Goal: Transaction & Acquisition: Register for event/course

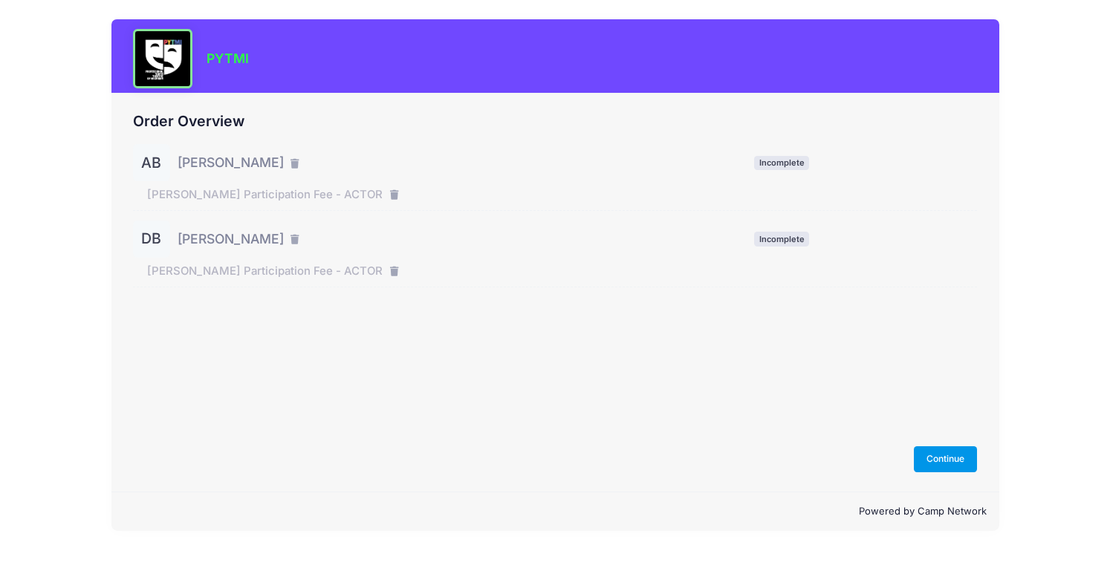
click at [949, 458] on button "Continue" at bounding box center [946, 458] width 64 height 25
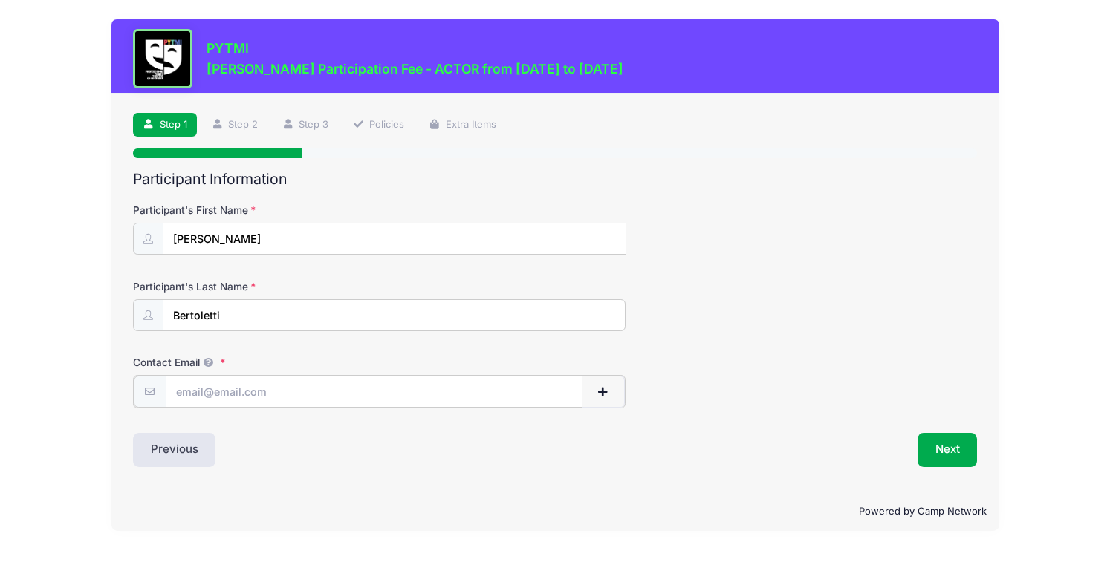
click at [374, 394] on input "Contact Email" at bounding box center [374, 392] width 417 height 32
drag, startPoint x: 381, startPoint y: 389, endPoint x: 129, endPoint y: 382, distance: 251.9
click at [129, 382] on div "Step 1 /7 Step 1 Step 2 Step 3 Policies Extra Items Participant Information Par…" at bounding box center [555, 293] width 888 height 398
type input "jenmurph21@hotmail.com"
click at [963, 443] on button "Next" at bounding box center [947, 449] width 60 height 34
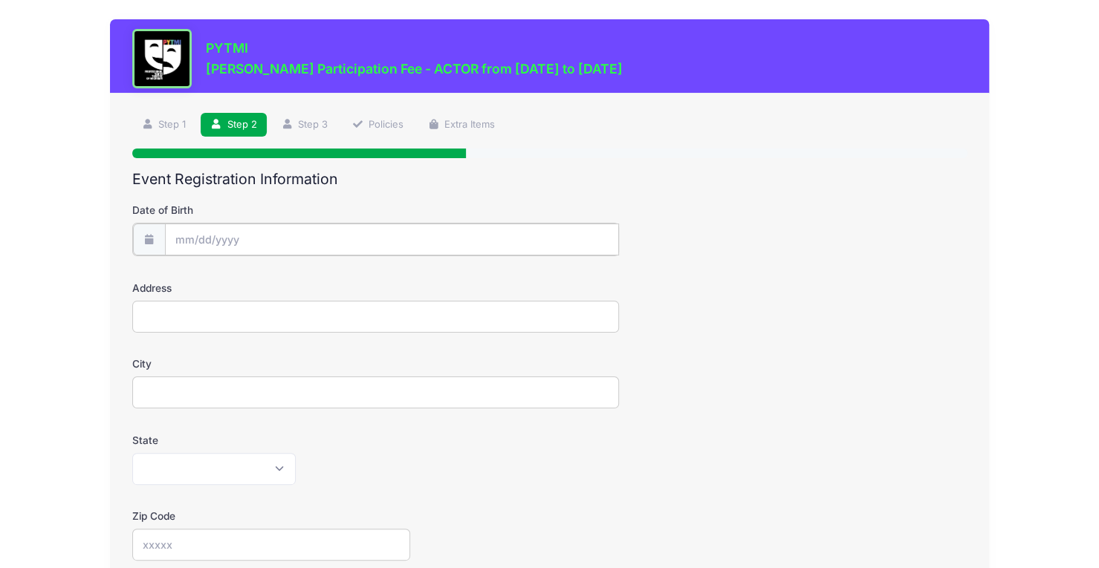
click at [334, 241] on input "Date of Birth" at bounding box center [392, 240] width 454 height 32
click at [25, 317] on div "PYTMI Matilda Jr. Participation Fee - ACTOR from 09/19/2025 to 01/31/2026 Step …" at bounding box center [549, 487] width 1054 height 975
click at [232, 237] on input "Date of Birth" at bounding box center [392, 240] width 454 height 32
click at [223, 237] on input "Date of Birth" at bounding box center [392, 240] width 454 height 32
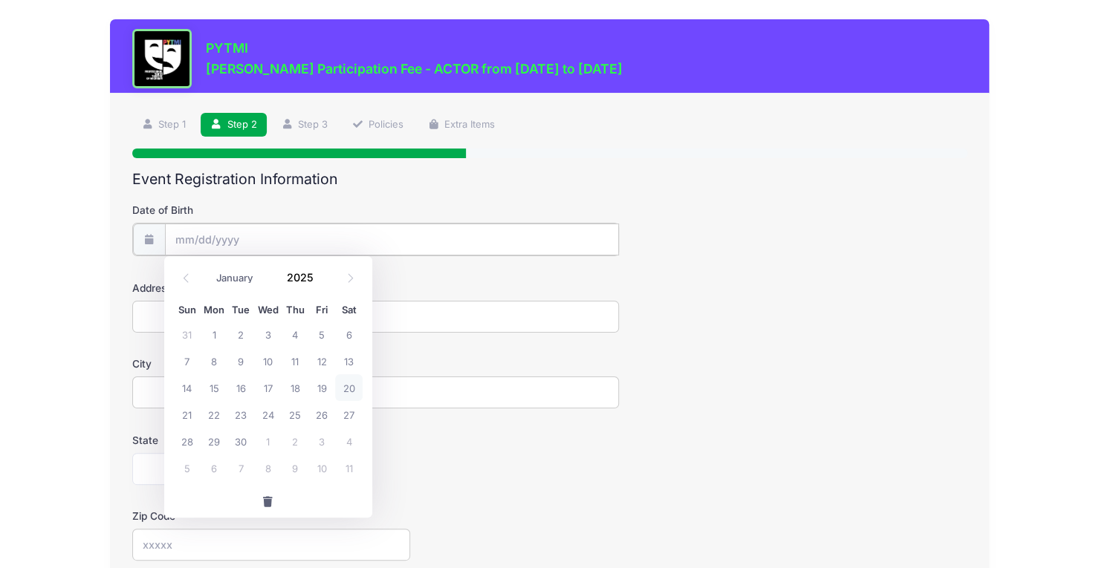
click at [185, 237] on input "Date of Birth" at bounding box center [392, 240] width 454 height 32
click at [9, 380] on div "PYTMI Matilda Jr. Participation Fee - ACTOR from 09/19/2025 to 01/31/2026 Step …" at bounding box center [549, 487] width 1099 height 975
click at [221, 245] on body "Processing Request Please wait... Processing Request Please wait... Processing …" at bounding box center [549, 284] width 1099 height 568
click at [136, 240] on span at bounding box center [148, 239] width 33 height 32
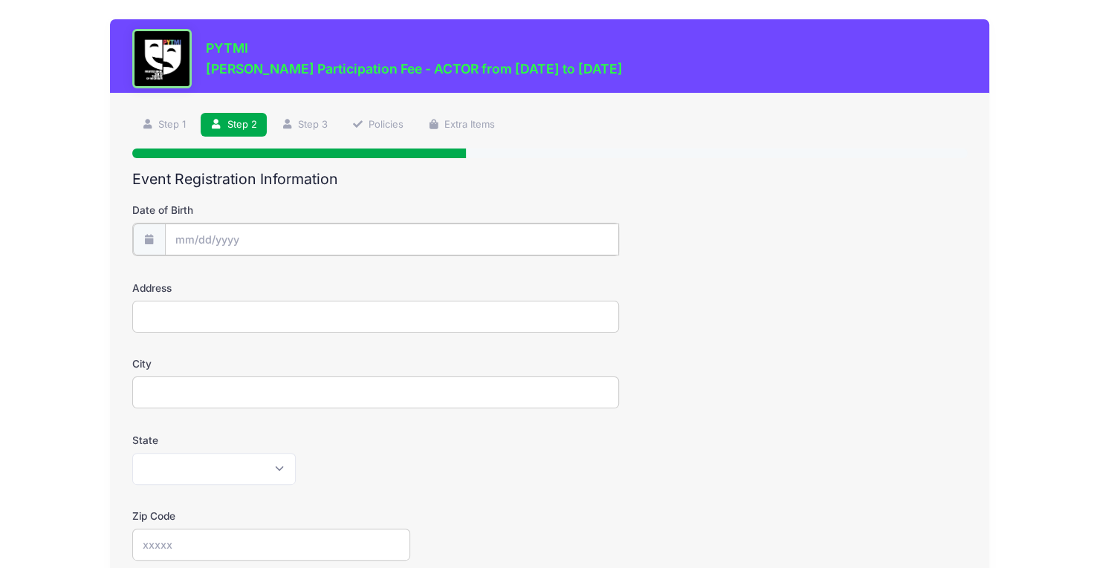
click at [184, 244] on input "Date of Birth" at bounding box center [392, 240] width 454 height 32
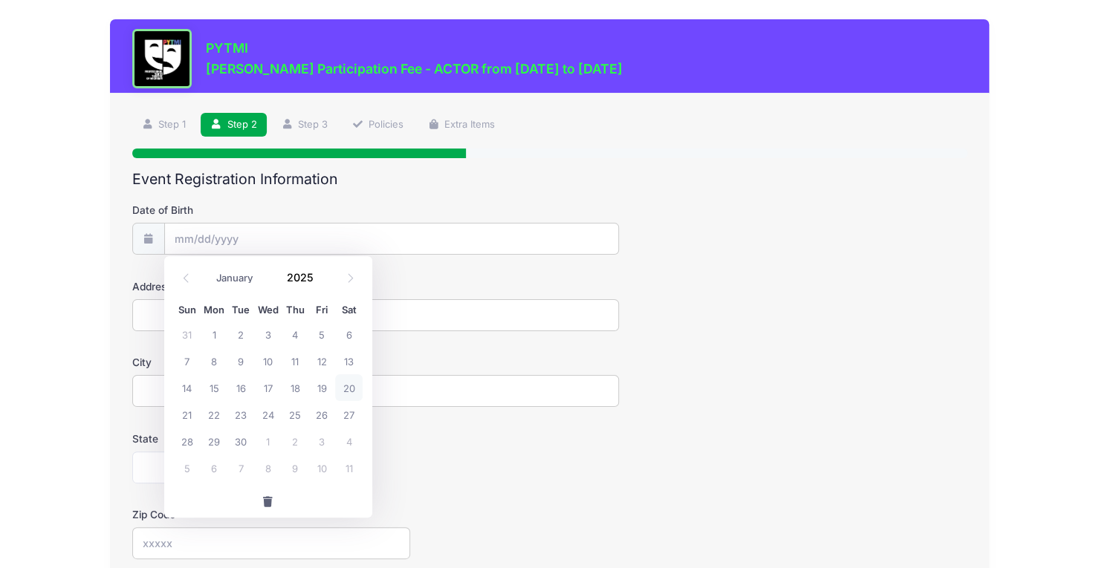
click at [321, 285] on span at bounding box center [322, 283] width 10 height 11
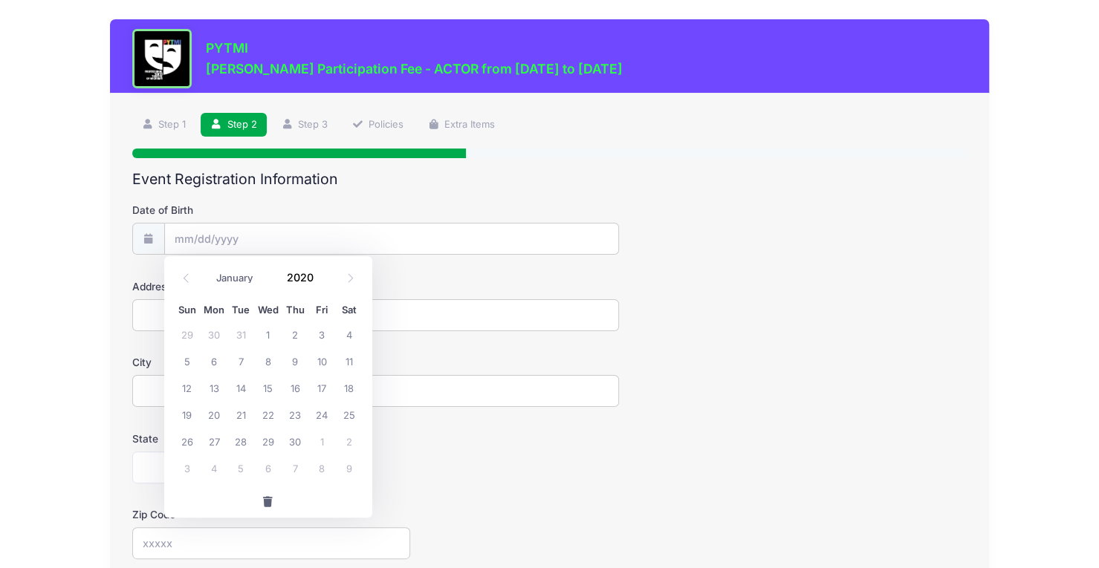
click at [321, 285] on span at bounding box center [322, 283] width 10 height 11
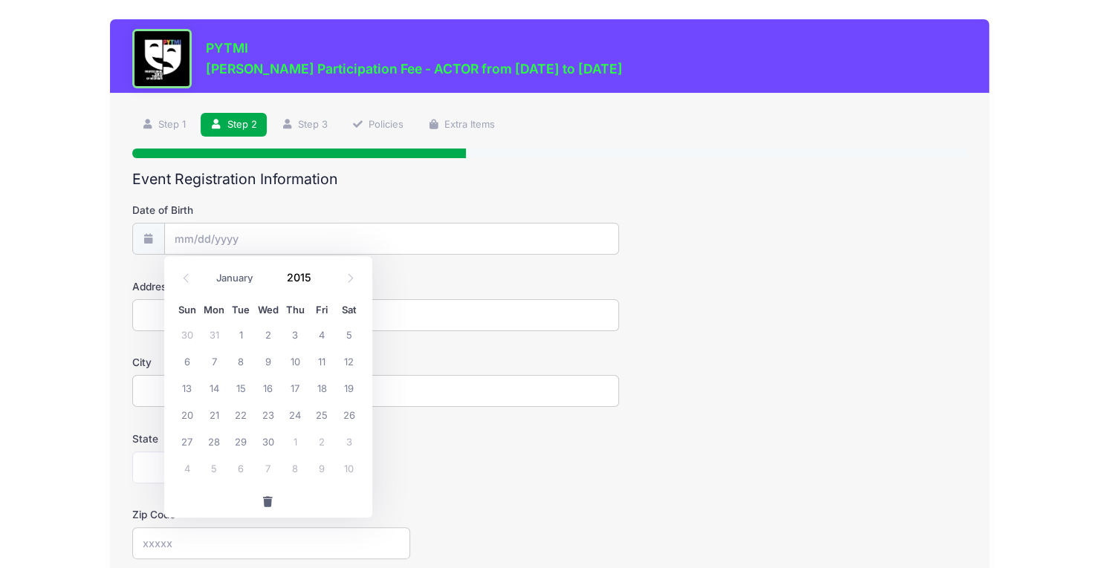
click at [321, 285] on span at bounding box center [322, 283] width 10 height 11
type input "2013"
click at [186, 279] on icon at bounding box center [186, 278] width 10 height 10
select select "7"
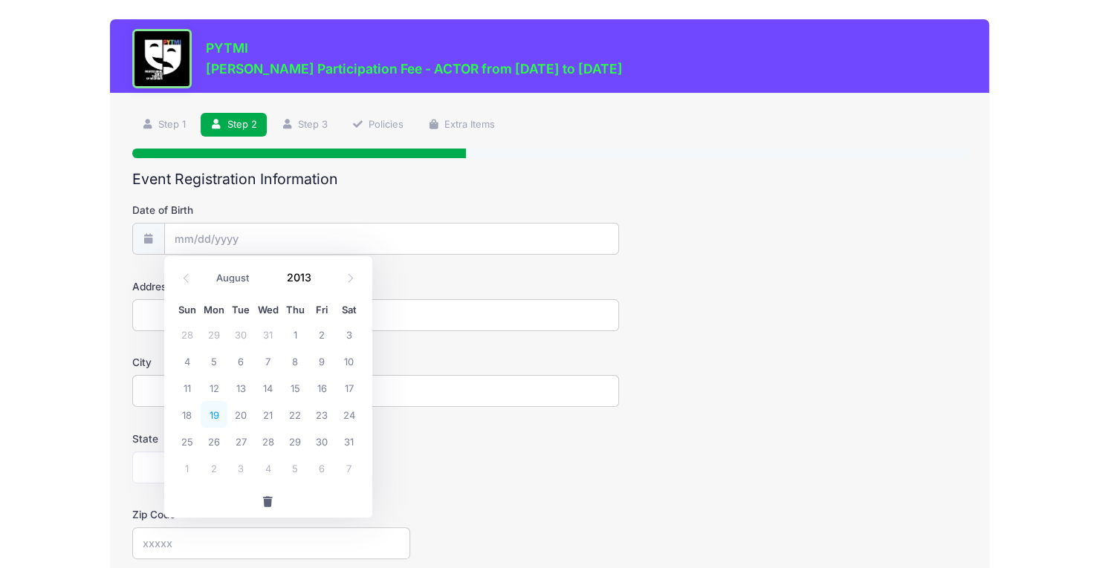
click at [215, 409] on span "19" at bounding box center [214, 414] width 27 height 27
type input "08/19/2013"
click at [196, 300] on input "Address" at bounding box center [375, 315] width 487 height 32
type input "322 East Cross Street"
type input "Ypsilanti"
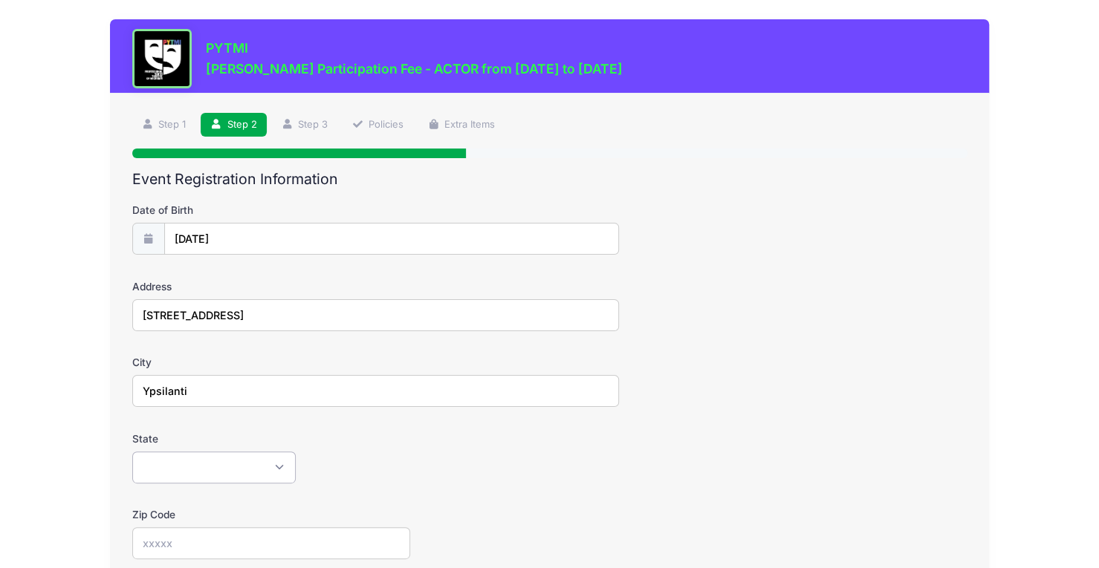
select select "MI"
type input "48198"
click at [80, 339] on div "PYTMI Matilda Jr. Participation Fee - ACTOR from 09/19/2025 to 01/31/2026 Step …" at bounding box center [549, 487] width 1054 height 975
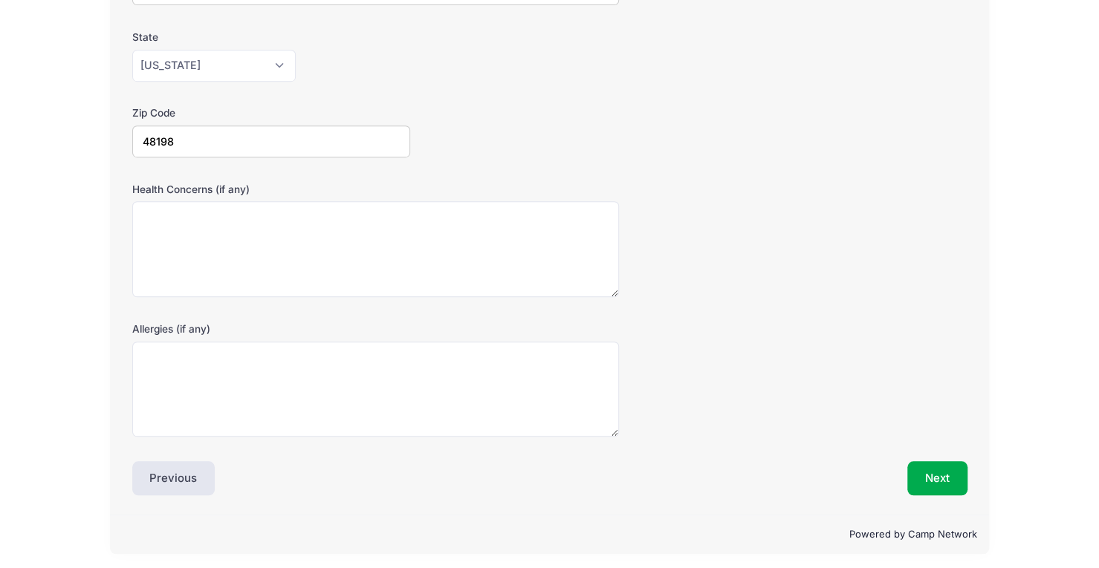
scroll to position [403, 0]
click at [934, 486] on button "Next" at bounding box center [937, 478] width 60 height 34
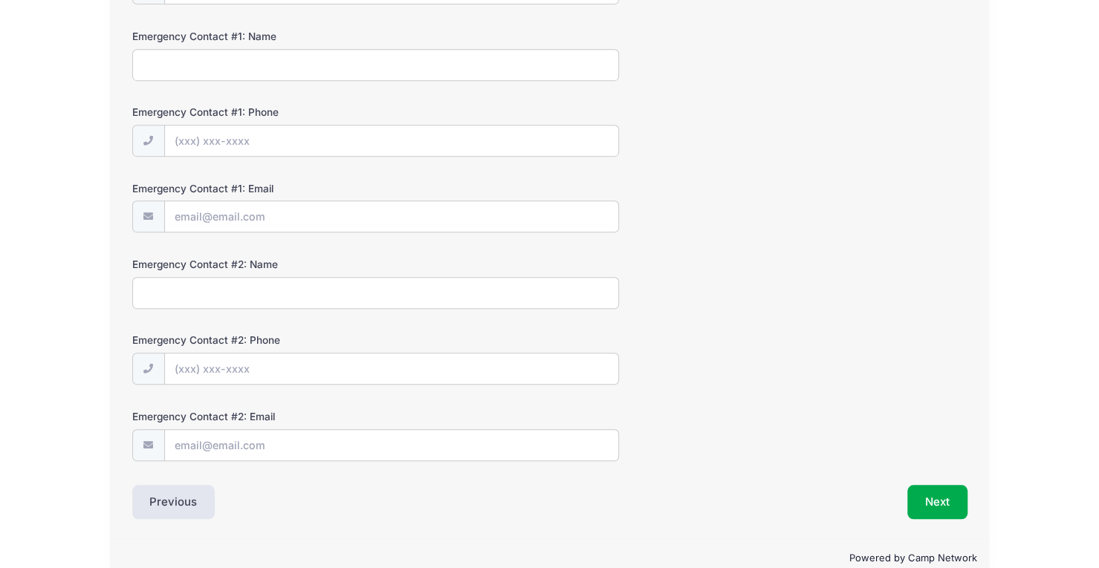
scroll to position [0, 0]
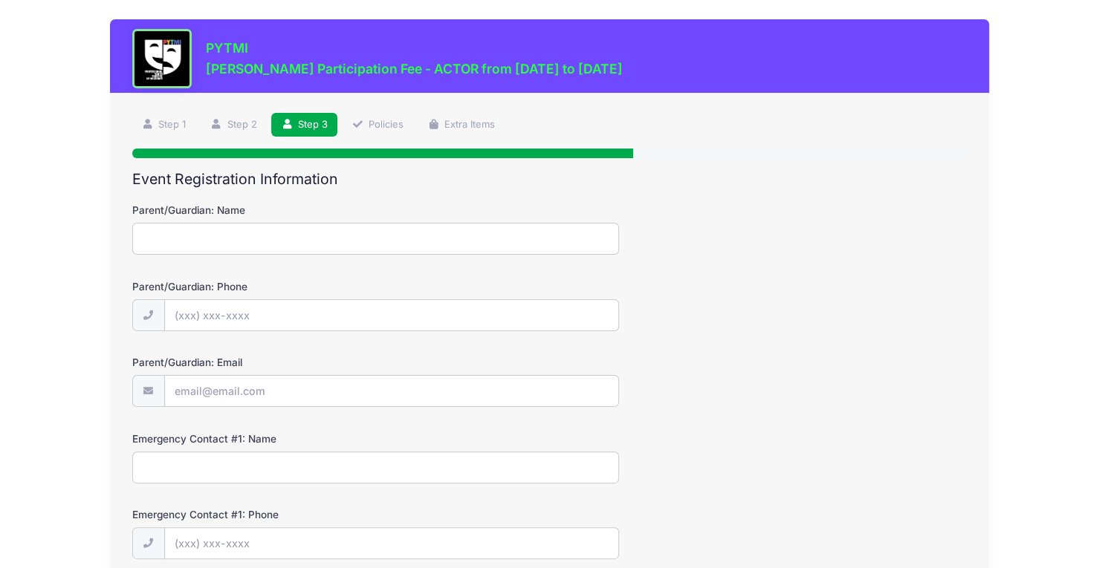
click at [384, 241] on input "Parent/Guardian: Name" at bounding box center [375, 239] width 487 height 32
type input "Jenny Murphy"
type input "(734) 855-9221"
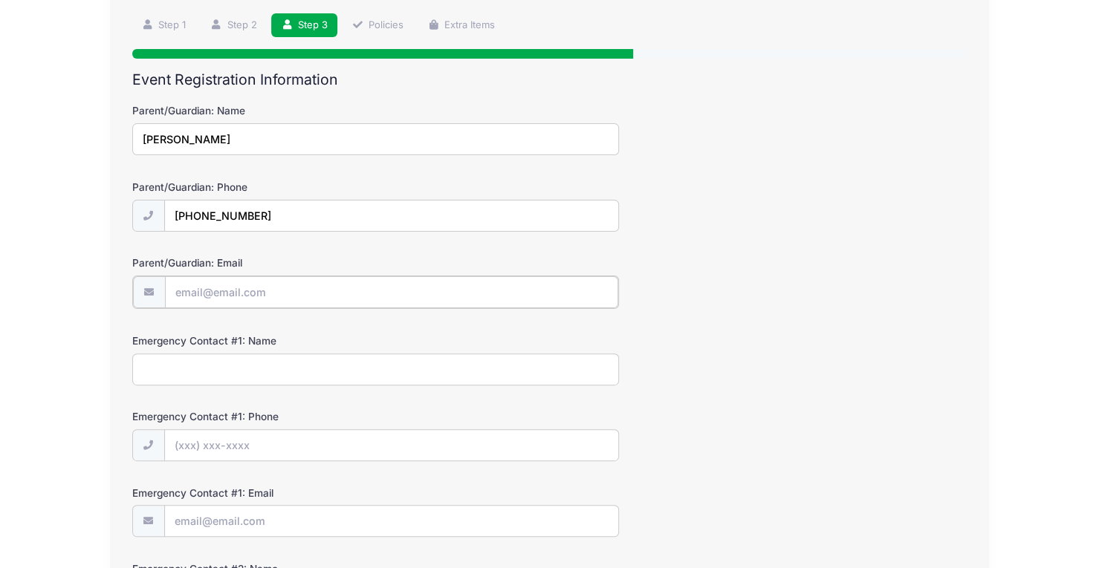
scroll to position [105, 0]
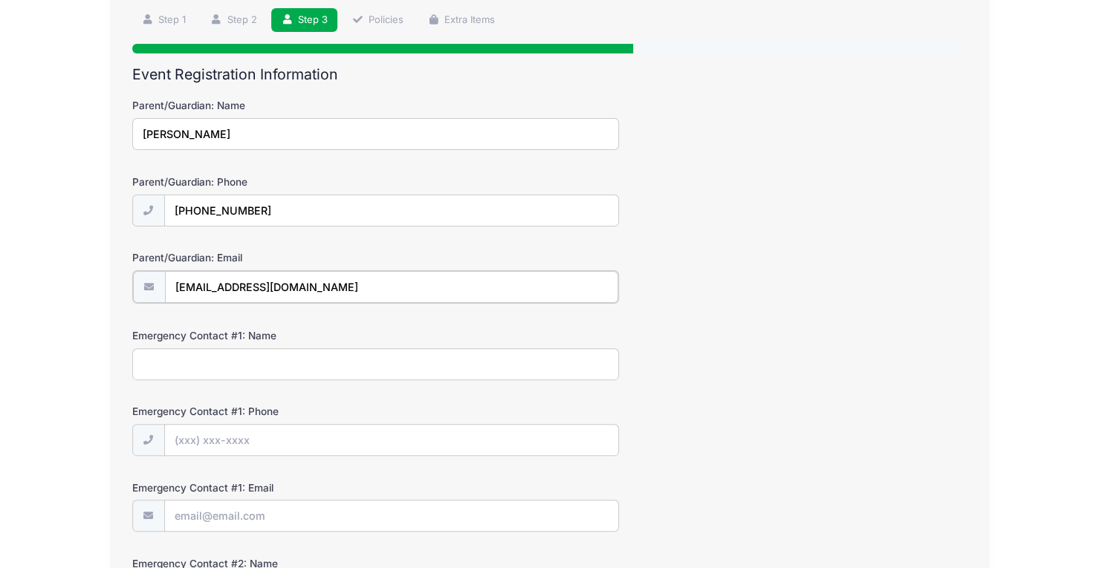
type input "[EMAIL_ADDRESS][DOMAIN_NAME]"
type input "Joe Bertoletti"
type input "(734) 855-9221"
type input "bertoletti.joe@gmail.com"
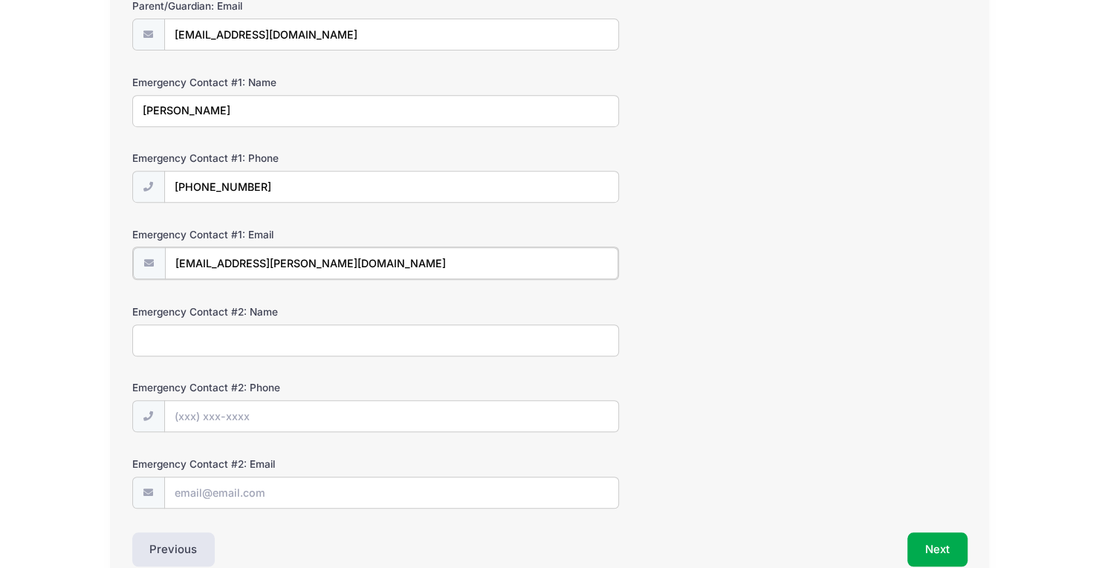
scroll to position [365, 0]
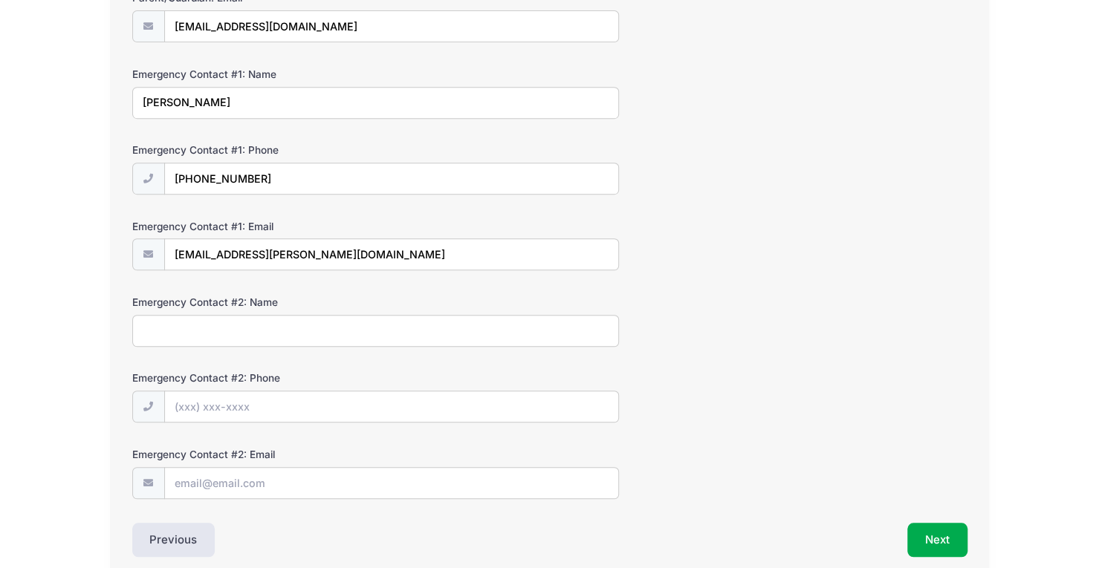
click at [224, 319] on input "Emergency Contact #2: Name" at bounding box center [375, 331] width 487 height 32
type input "Melinda Murphy"
click at [235, 392] on input "Emergency Contact #2: Phone" at bounding box center [391, 408] width 453 height 32
type input "(815) 761-4363"
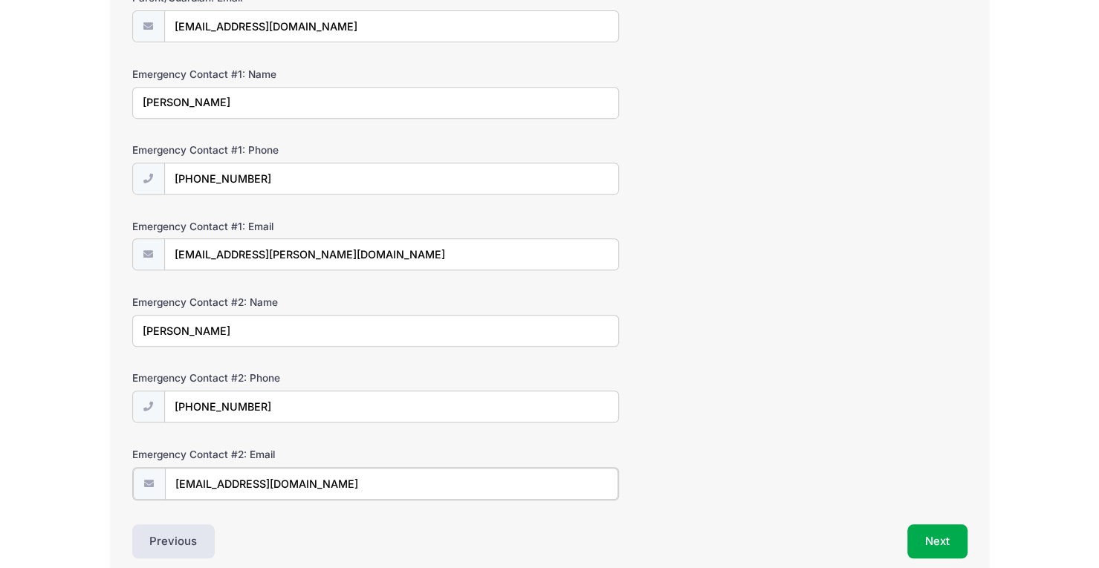
type input "mmurph130@aol.com"
click at [939, 533] on button "Next" at bounding box center [937, 540] width 60 height 34
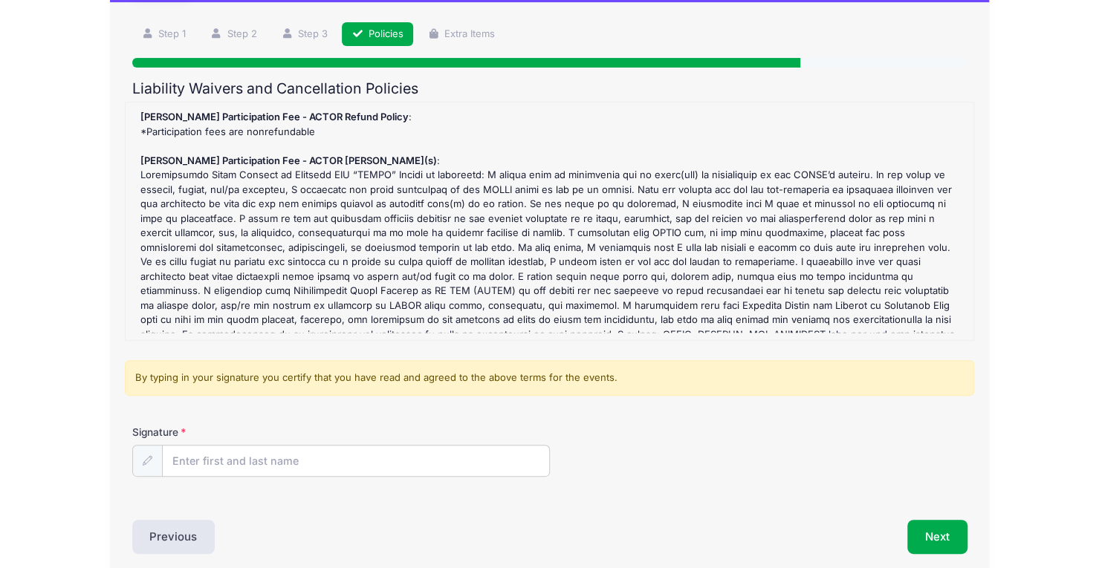
scroll to position [152, 0]
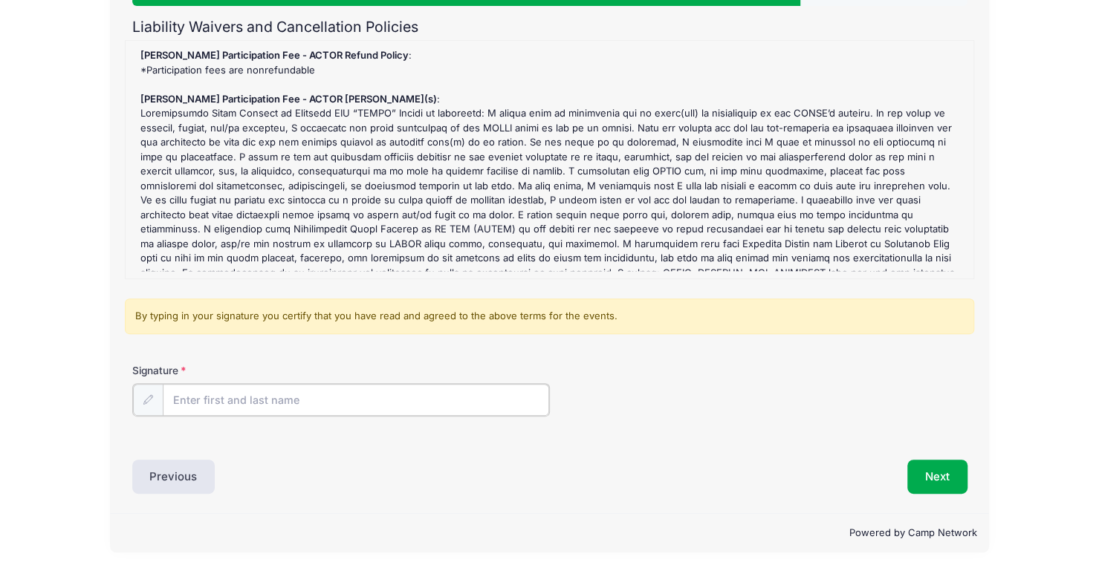
click at [204, 396] on input "Signature" at bounding box center [356, 400] width 386 height 32
type input "Jennifer Murphy"
click at [576, 367] on div "Signature Jennifer Murphy" at bounding box center [549, 389] width 835 height 52
click at [938, 488] on button "Next" at bounding box center [937, 475] width 60 height 34
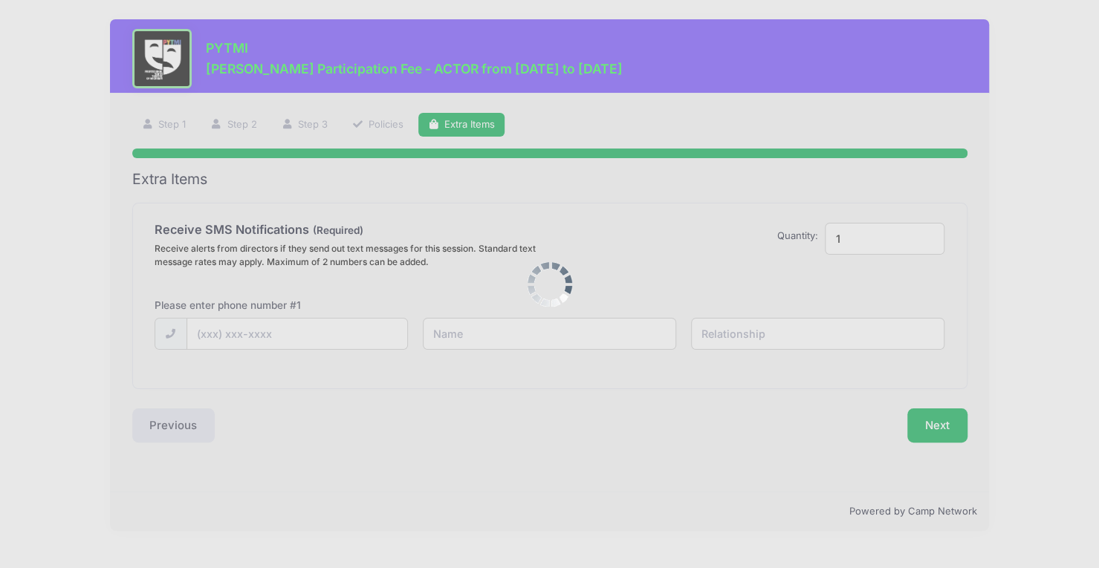
scroll to position [0, 0]
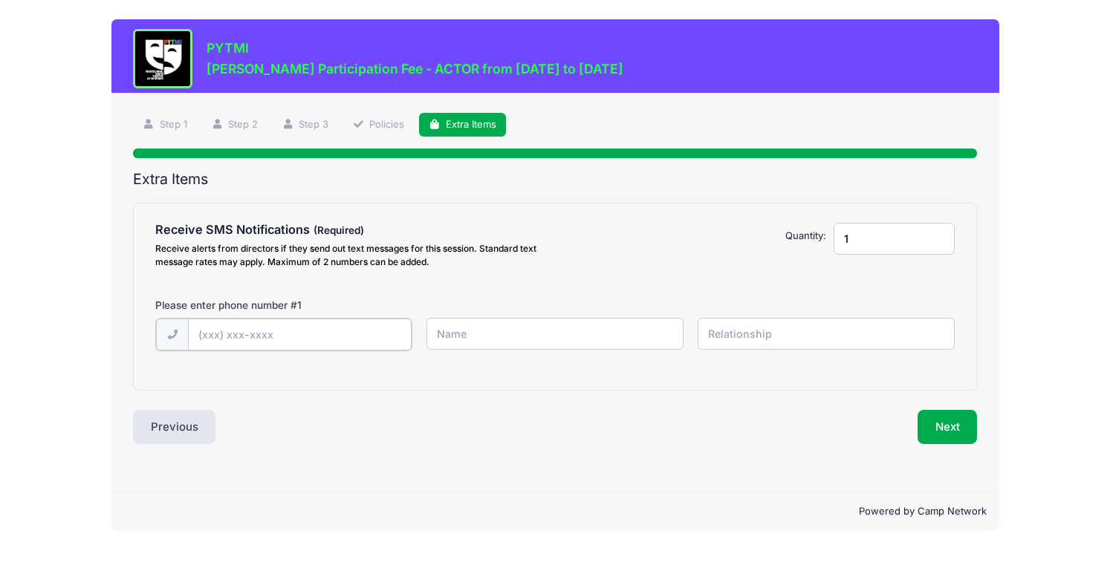
click at [329, 338] on input "text" at bounding box center [299, 335] width 223 height 32
type input "(73"
drag, startPoint x: 853, startPoint y: 230, endPoint x: 814, endPoint y: 236, distance: 39.1
click at [814, 236] on div "Receive SMS Notifications Receive alerts from directors if they send out text m…" at bounding box center [555, 248] width 814 height 51
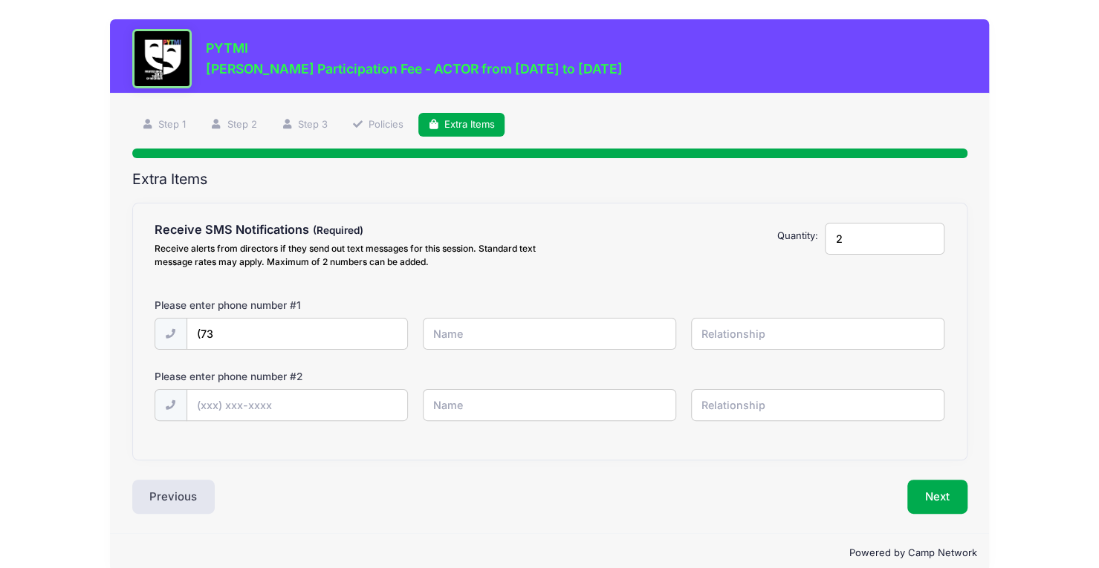
type input "2"
type input "(734) 308-6684"
type input "Jenny Murphy"
type input "mom"
type input "(734) 855-9221"
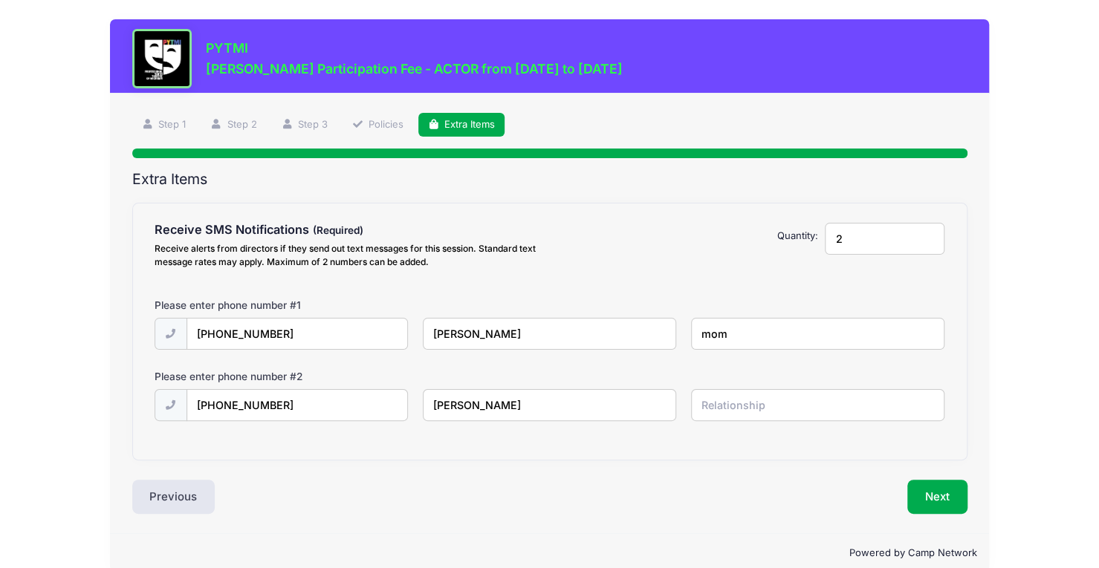
type input "joe bertoletti"
type input "dad"
click at [943, 504] on button "Next" at bounding box center [937, 497] width 60 height 34
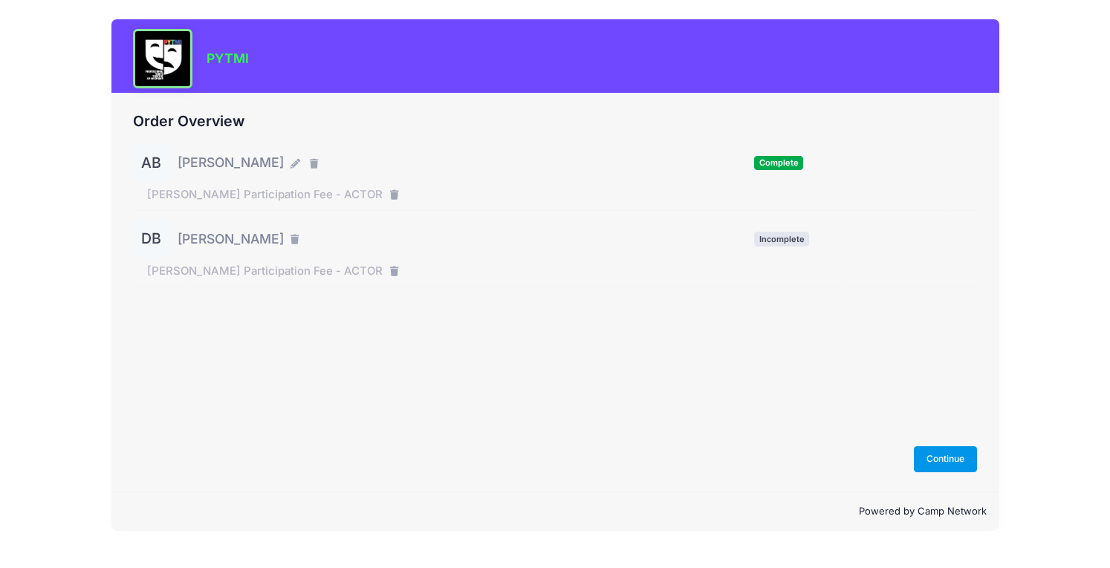
click at [957, 460] on button "Continue" at bounding box center [946, 458] width 64 height 25
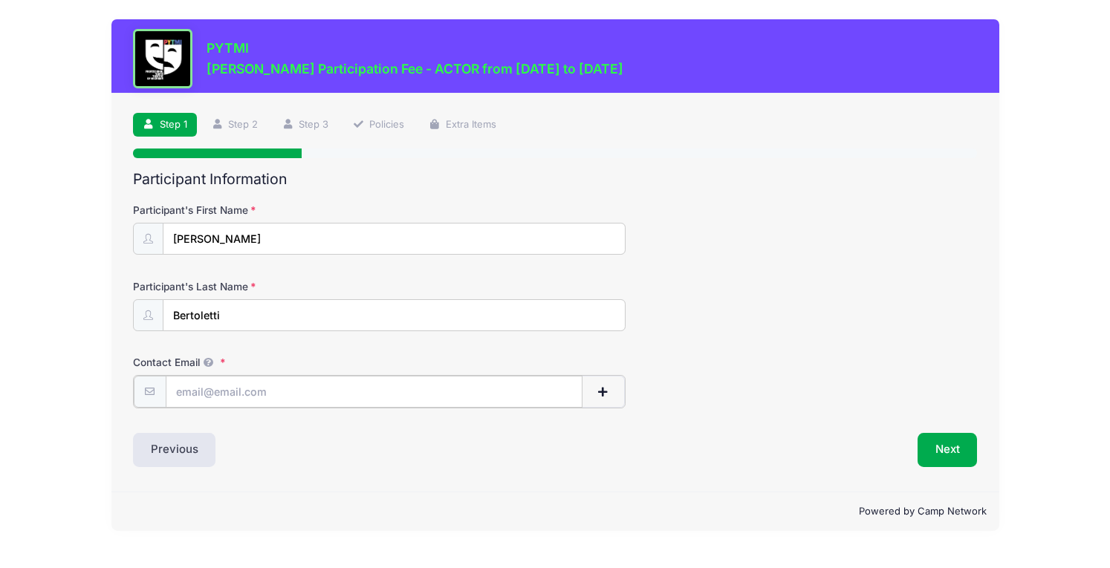
click at [470, 397] on input "Contact Email" at bounding box center [374, 392] width 417 height 32
type input "m"
type input "jenmurph21@hotmail.com"
click at [975, 466] on div "Step 1 /7 Step 1 Step 2 Step 3 Policies Extra Items Participant Information Par…" at bounding box center [555, 293] width 888 height 398
click at [955, 456] on button "Next" at bounding box center [947, 449] width 60 height 34
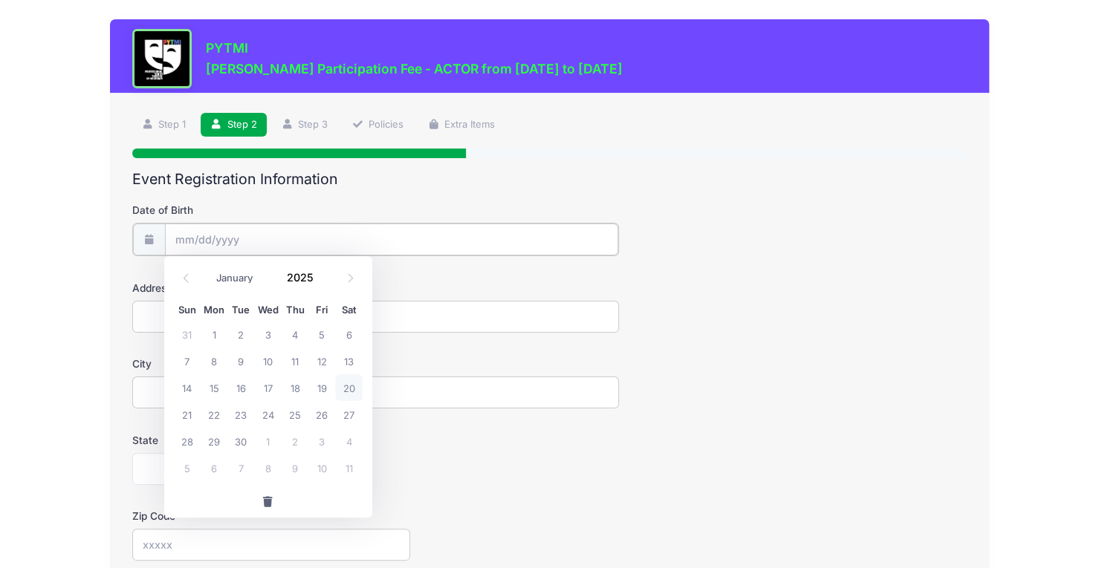
click at [434, 238] on input "Date of Birth" at bounding box center [391, 240] width 453 height 32
click at [355, 276] on span at bounding box center [350, 278] width 25 height 25
select select "10"
click at [223, 365] on span "3" at bounding box center [214, 361] width 27 height 27
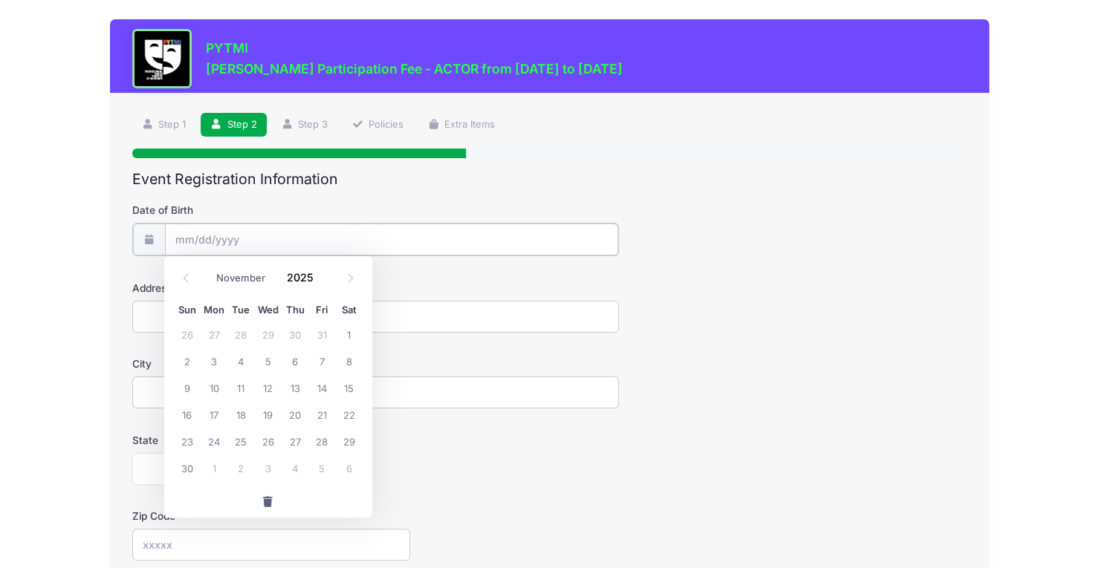
type input "11/03/2025"
click at [241, 241] on input "11/03/2025" at bounding box center [391, 240] width 453 height 32
click at [320, 282] on span at bounding box center [322, 283] width 10 height 11
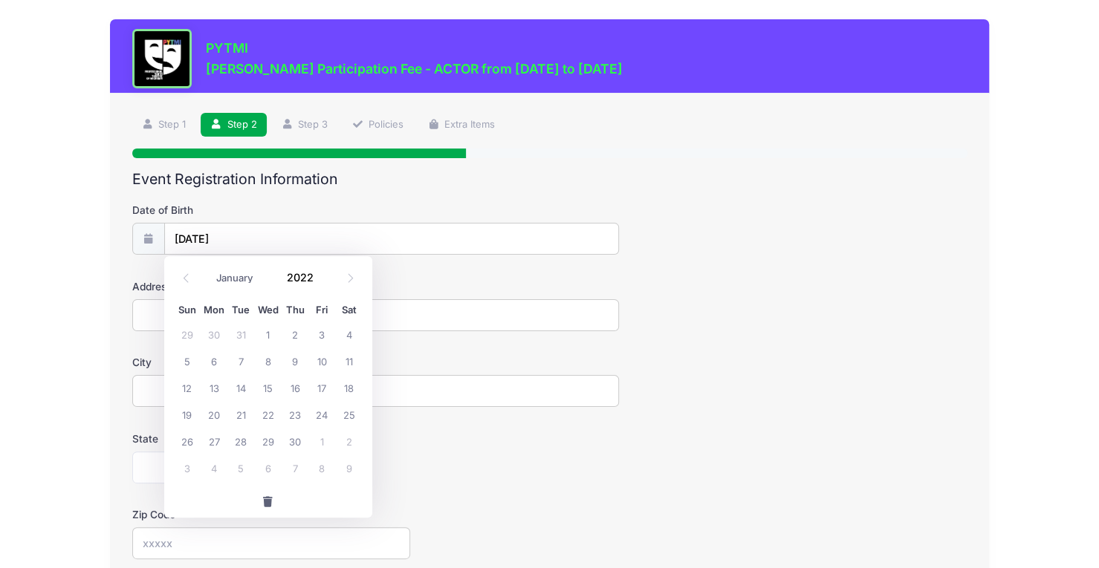
click at [320, 282] on span at bounding box center [322, 283] width 10 height 11
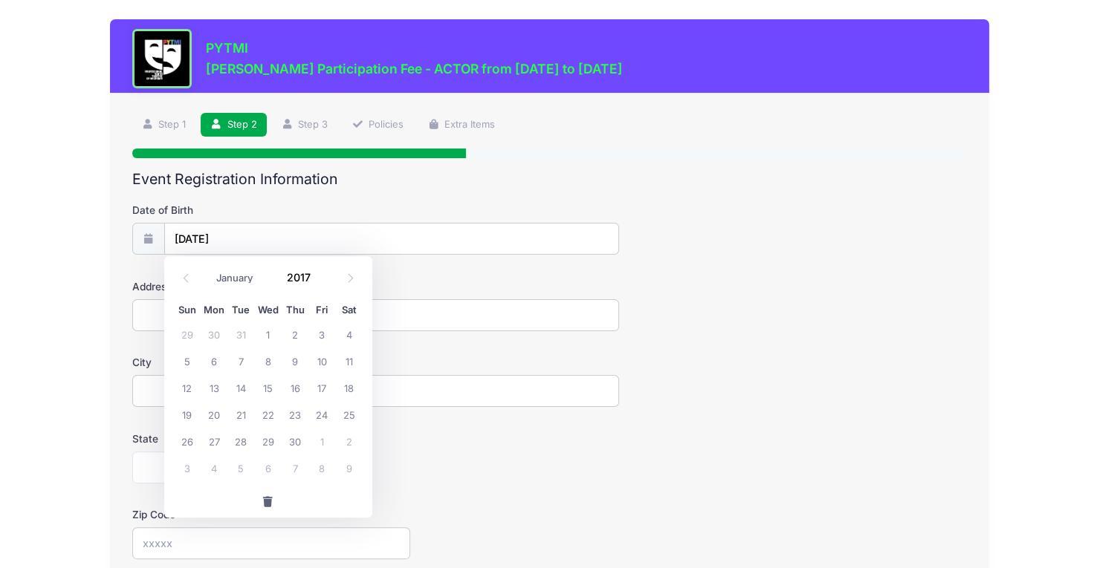
click at [320, 282] on span at bounding box center [322, 283] width 10 height 11
type input "2015"
click at [779, 320] on div "Address" at bounding box center [549, 305] width 835 height 52
click at [441, 320] on input "Address" at bounding box center [375, 315] width 487 height 32
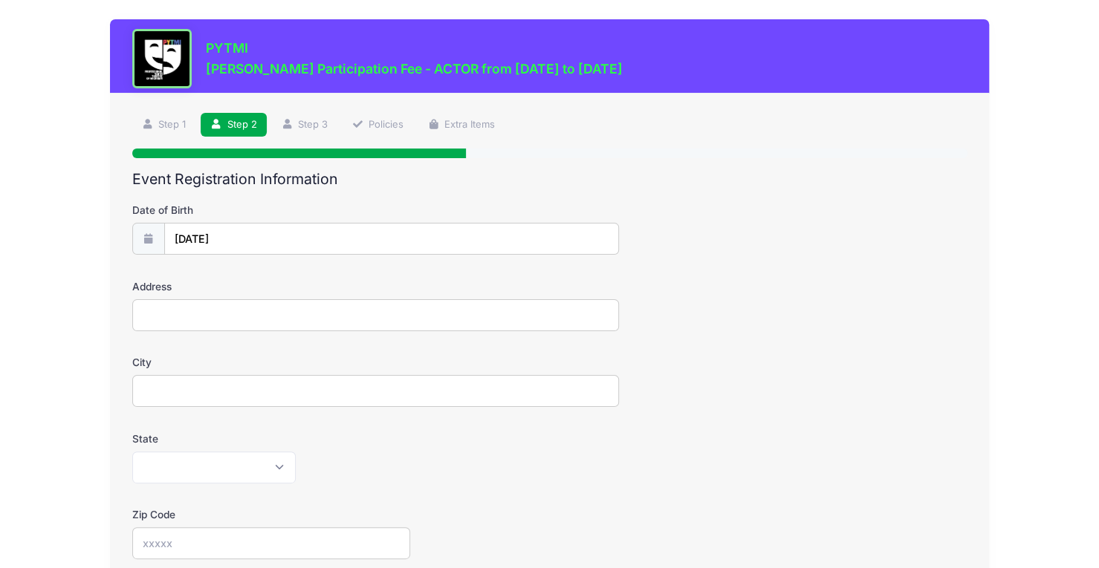
type input "322 East Cross Street"
type input "Ypsilanti"
select select "MI"
type input "48198"
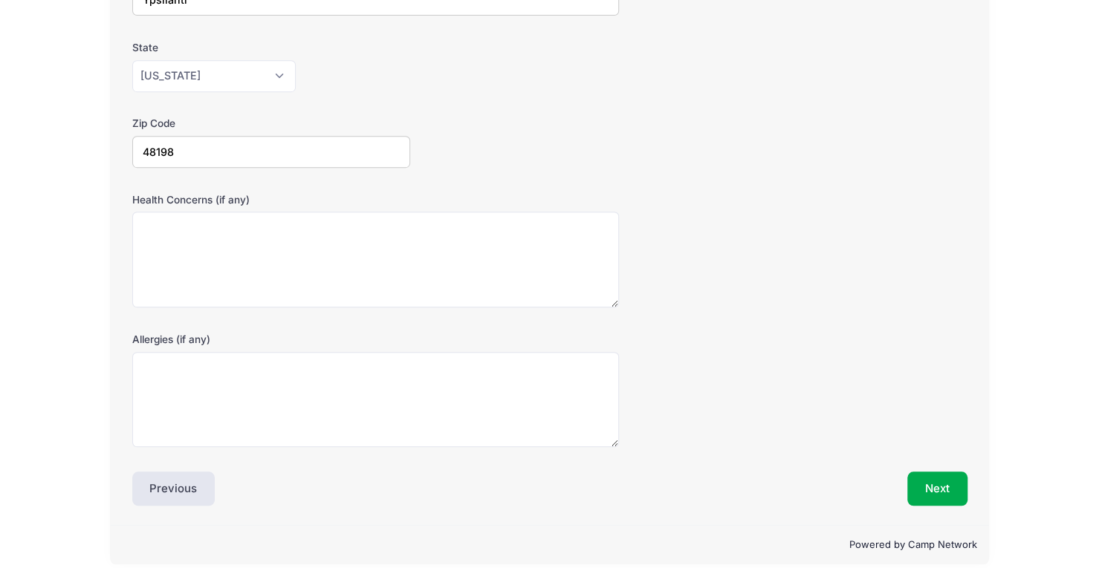
scroll to position [398, 0]
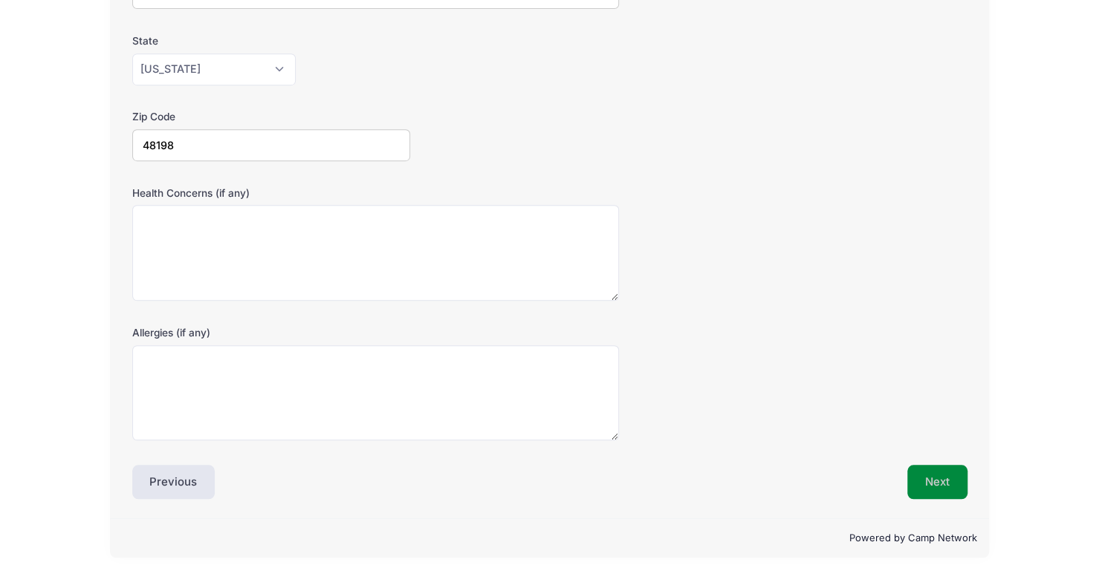
click at [917, 479] on button "Next" at bounding box center [937, 482] width 60 height 34
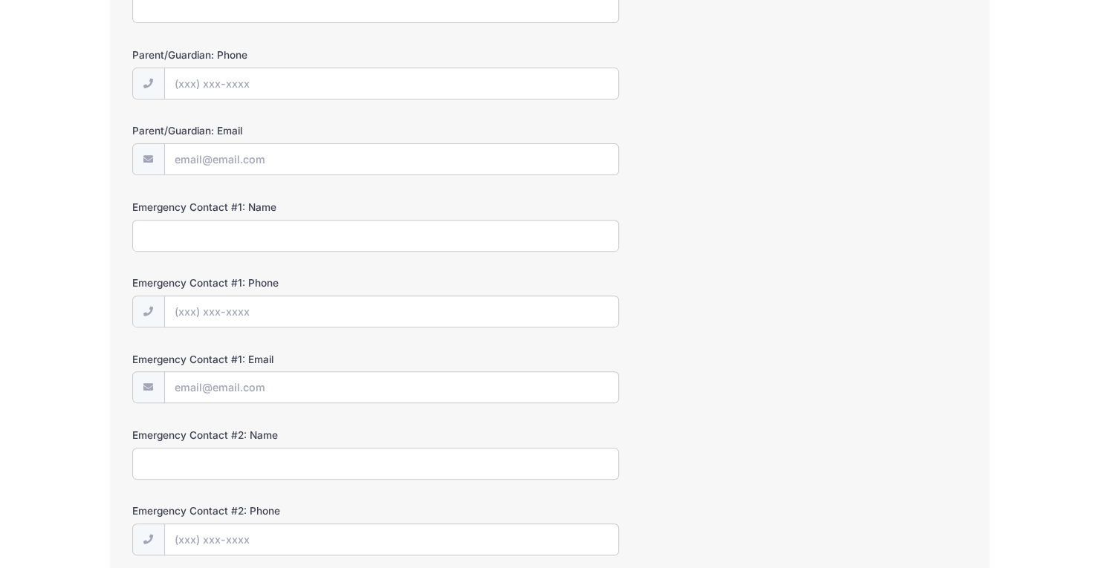
scroll to position [0, 0]
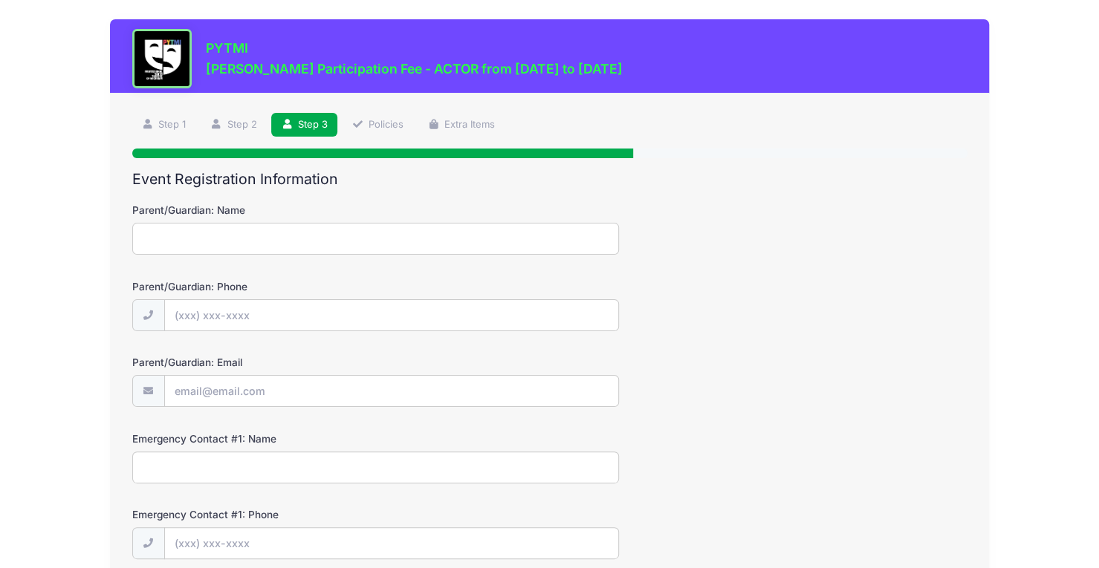
click at [489, 228] on input "Parent/Guardian: Name" at bounding box center [375, 239] width 487 height 32
type input "Jenny Murphy"
click at [229, 304] on input "Parent/Guardian: Phone" at bounding box center [391, 316] width 453 height 32
type input "(734) 855-9221"
click at [235, 394] on input "Parent/Guardian: Email" at bounding box center [391, 392] width 453 height 32
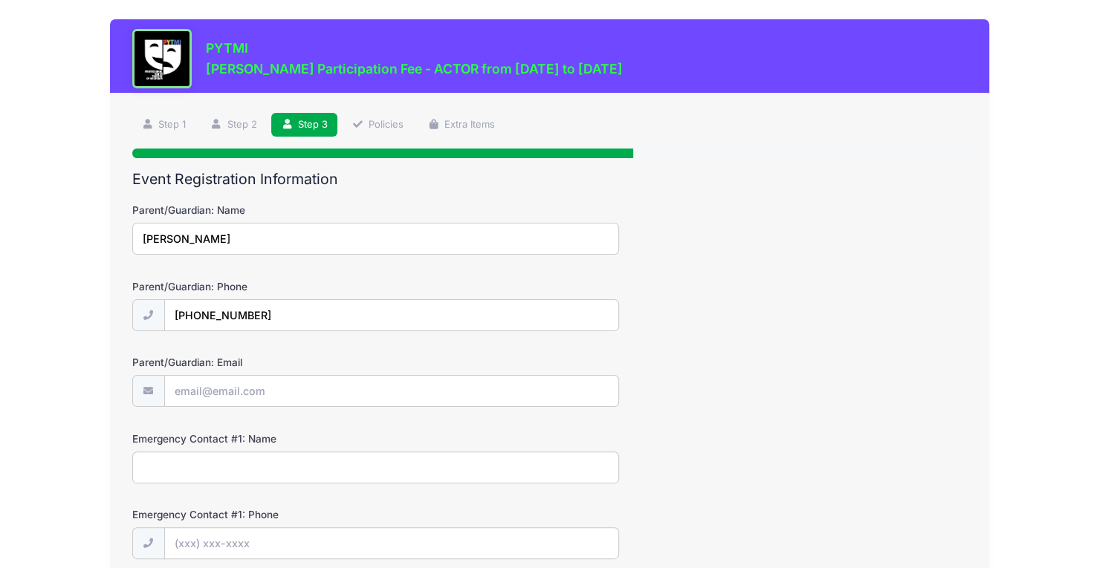
drag, startPoint x: 259, startPoint y: 229, endPoint x: 92, endPoint y: 219, distance: 166.7
click at [92, 219] on div "PYTMI Matilda Jr. Participation Fee - ACTOR from 09/19/2025 to 01/31/2026 Step …" at bounding box center [549, 500] width 1054 height 1000
type input "J"
type input "Jenny Murphy"
type input "(734) 308-6684"
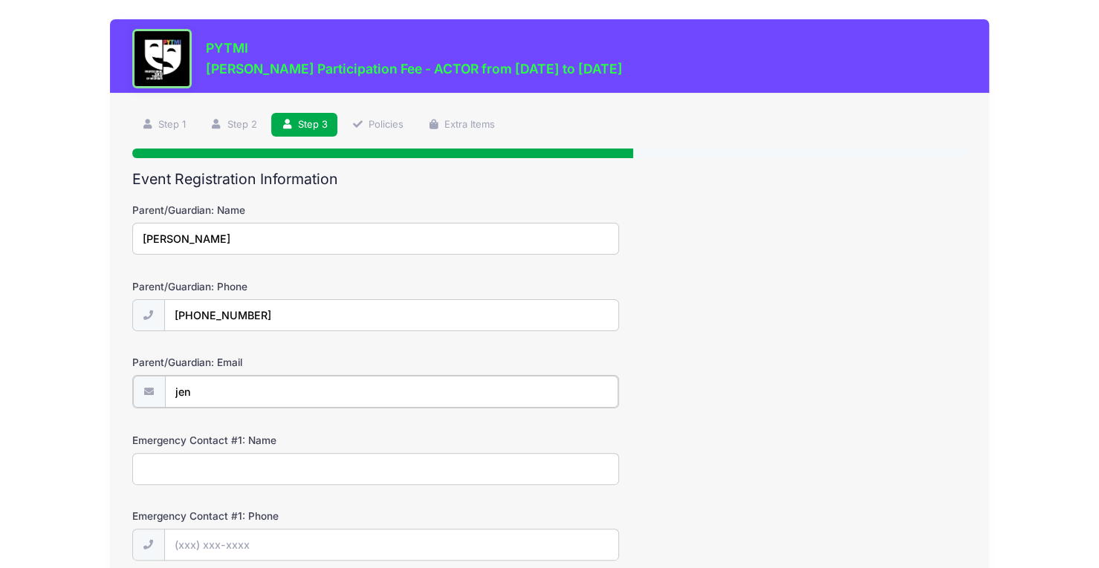
type input "[EMAIL_ADDRESS][DOMAIN_NAME]"
click at [260, 458] on input "Emergency Contact #1: Name" at bounding box center [375, 468] width 487 height 32
type input "Joe Bertoletti"
click at [235, 528] on input "Emergency Contact #1: Phone" at bounding box center [391, 544] width 453 height 32
type input "(734) 855-9221"
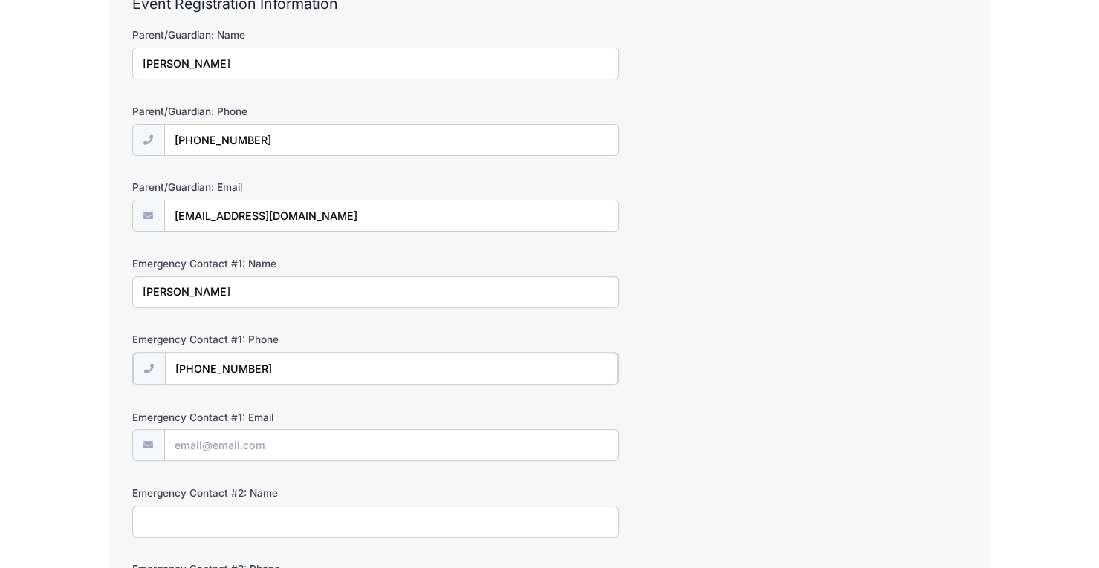
scroll to position [178, 0]
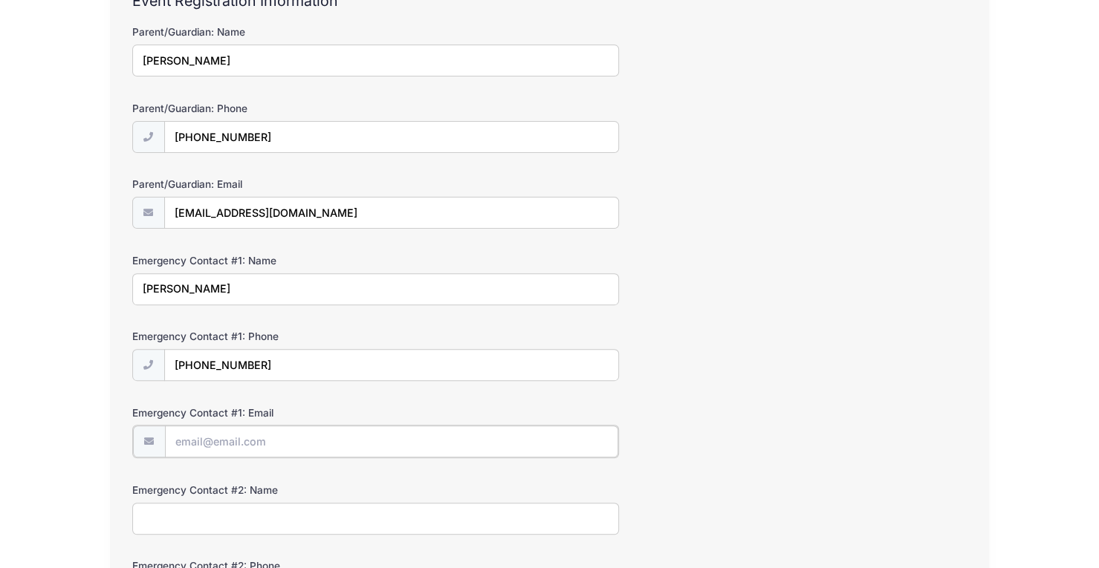
click at [201, 441] on input "Emergency Contact #1: Email" at bounding box center [391, 442] width 453 height 32
type input "bertoletti.joe@gmail.com"
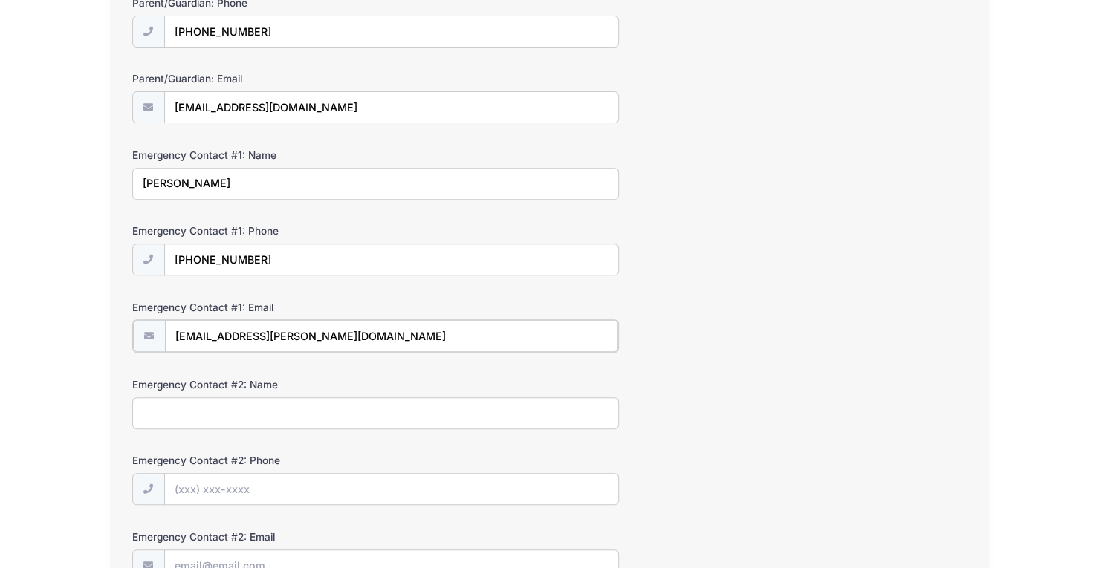
scroll to position [285, 0]
click at [152, 406] on input "Emergency Contact #2: Name" at bounding box center [375, 411] width 487 height 32
type input "Melinda Murphy"
click at [195, 478] on input "Emergency Contact #2: Phone" at bounding box center [391, 488] width 453 height 32
type input "(815) 761-4363"
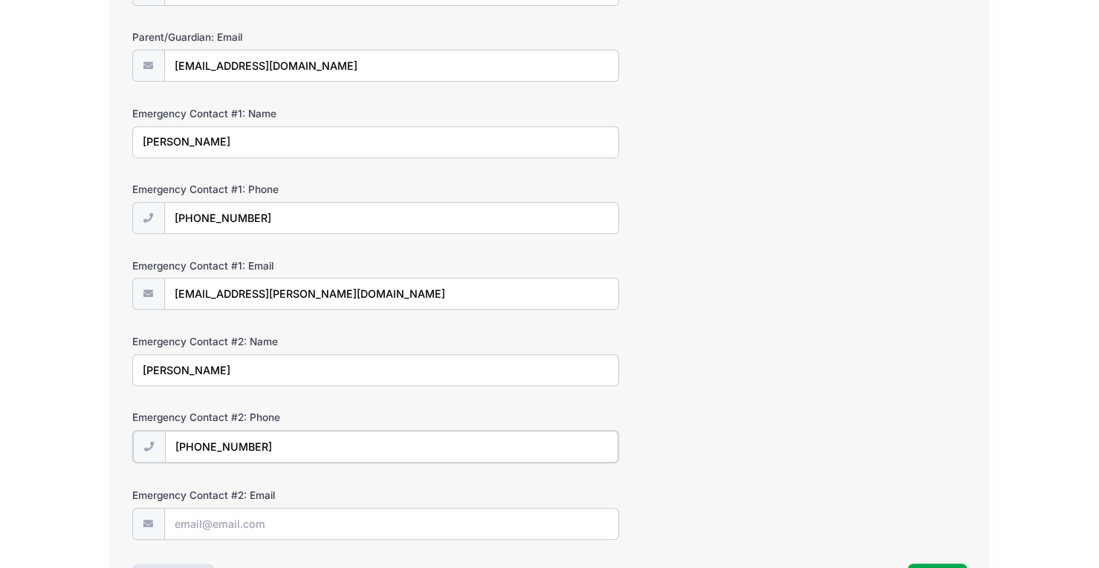
scroll to position [402, 0]
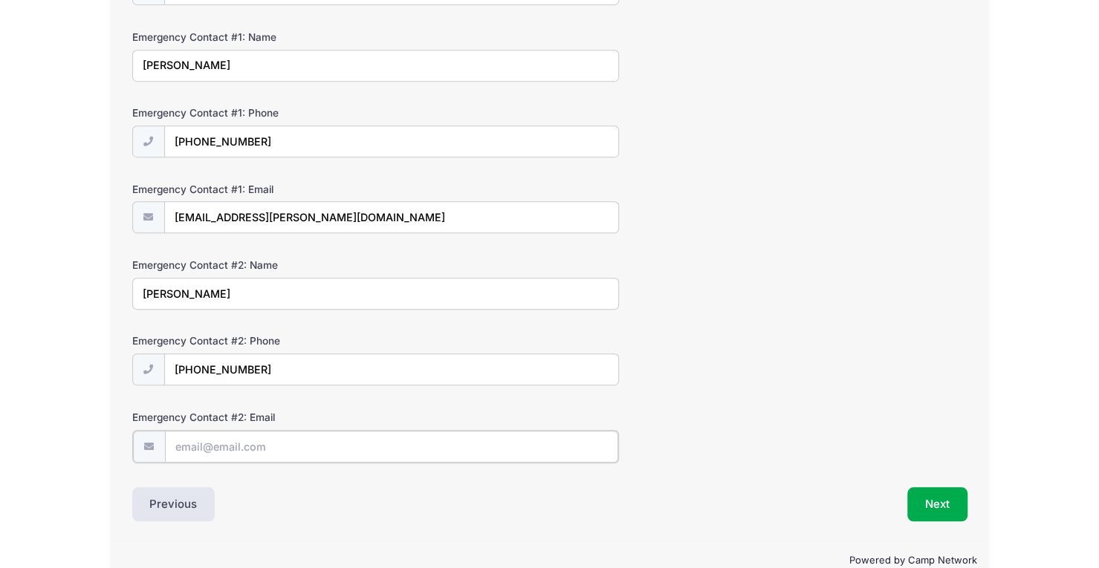
click at [208, 448] on input "Emergency Contact #2: Email" at bounding box center [391, 447] width 453 height 32
type input "mmurph130@aol.com"
click at [928, 498] on button "Next" at bounding box center [937, 503] width 60 height 34
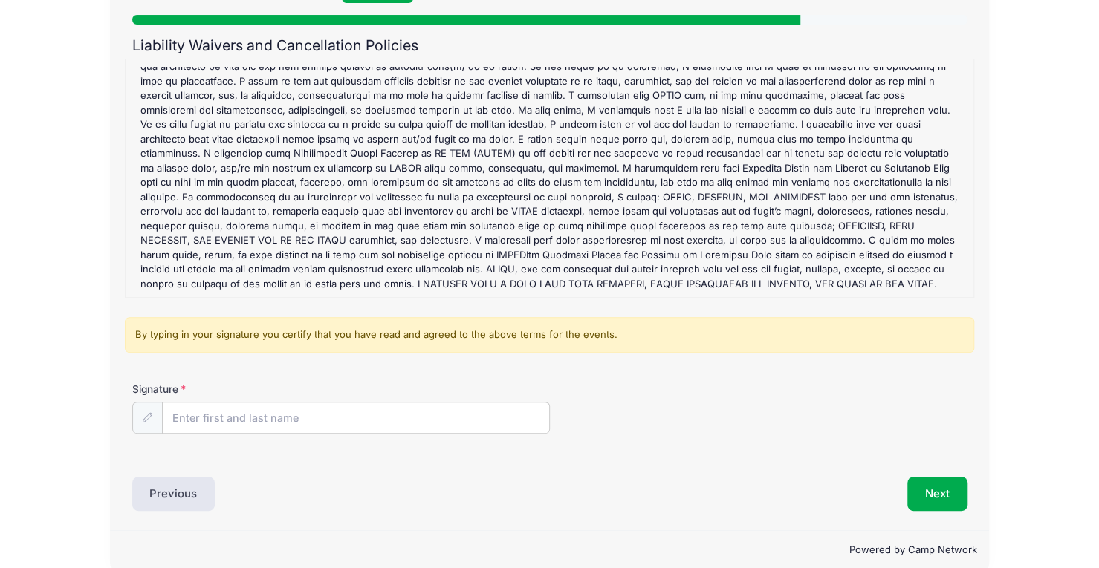
scroll to position [140, 0]
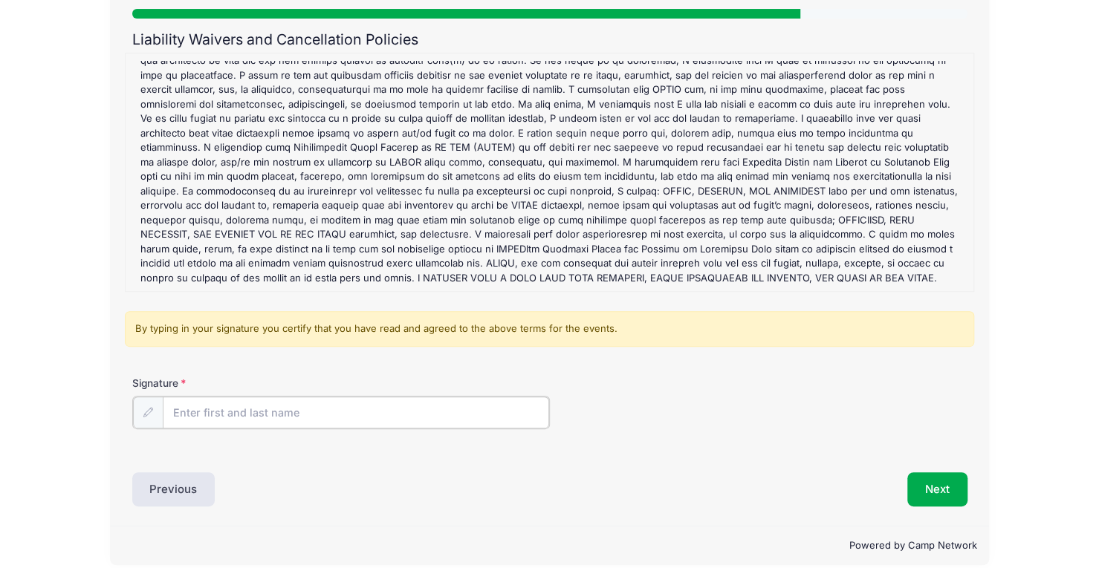
click at [204, 415] on input "Signature" at bounding box center [356, 413] width 386 height 32
type input "Jenny Murphy"
click at [927, 500] on button "Next" at bounding box center [937, 488] width 60 height 34
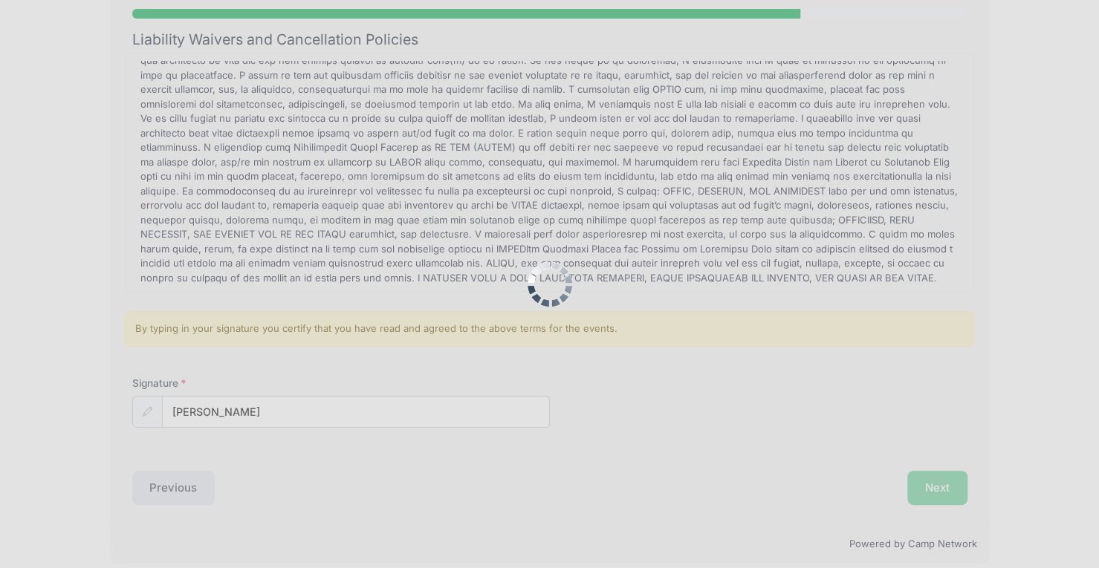
scroll to position [0, 0]
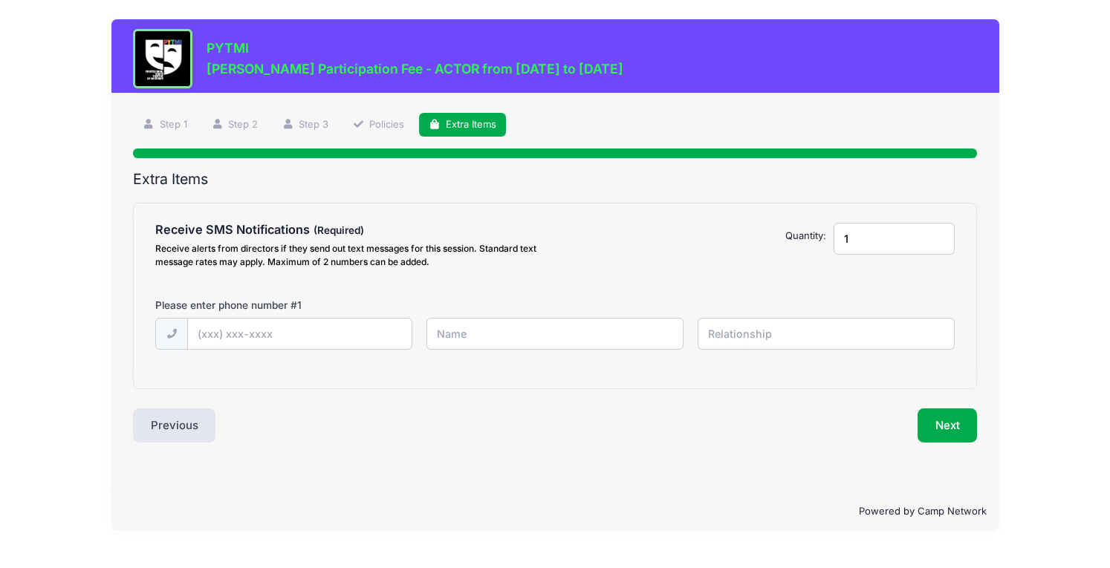
click at [901, 235] on input "1" at bounding box center [894, 239] width 121 height 32
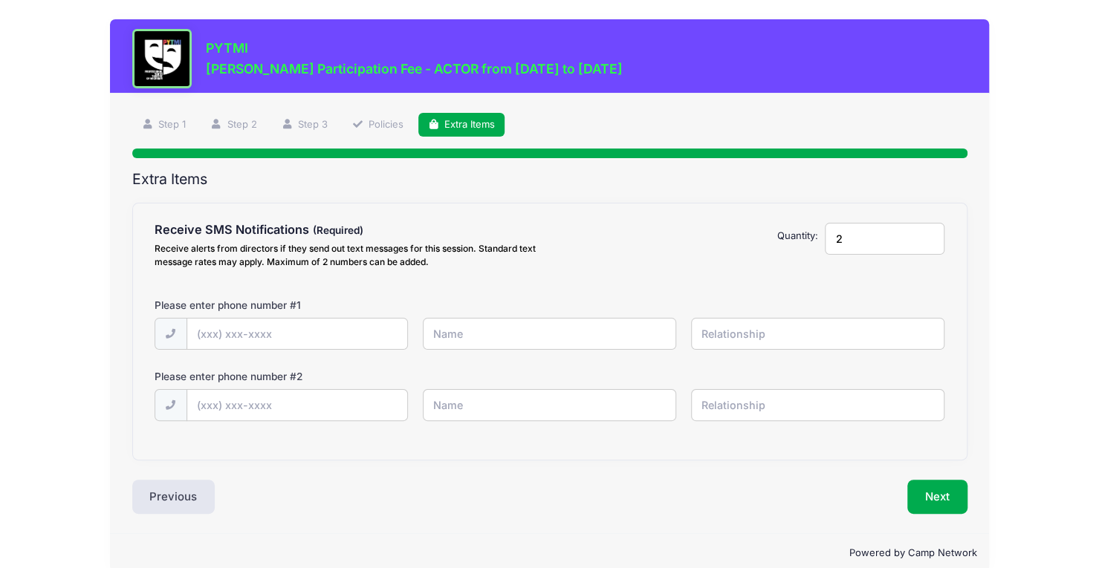
type input "2"
click at [211, 314] on div "Please enter phone number # 1" at bounding box center [348, 308] width 403 height 20
click at [212, 339] on input "text" at bounding box center [297, 335] width 220 height 32
type input "(734) 308-6684"
type input "j"
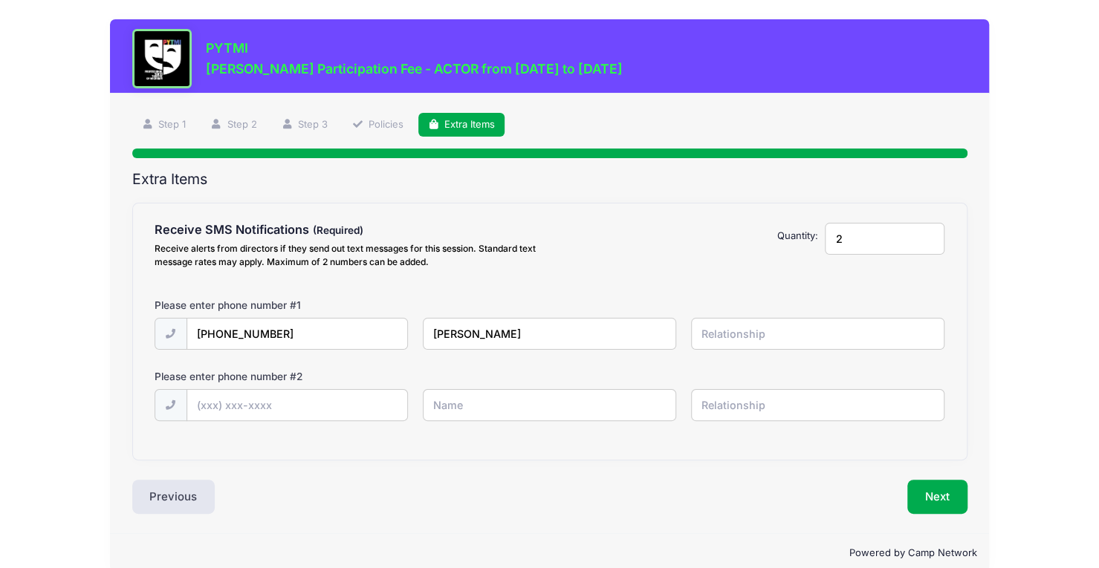
type input "Jenny"
type input "Murphy"
type input "(7"
type input "(734) 855-9221"
type input "Joe"
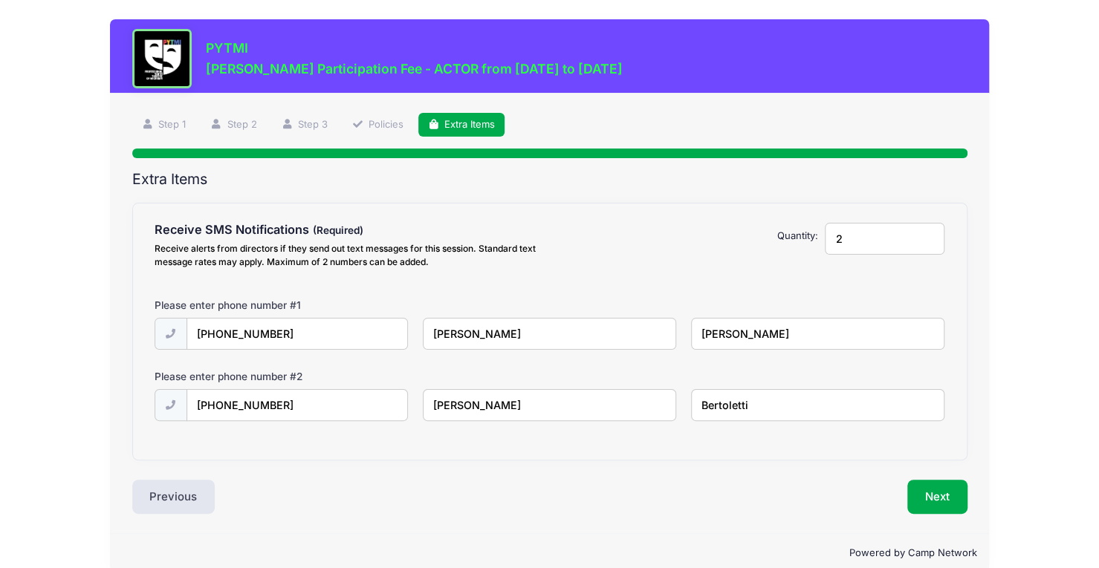
type input "Bertoletti"
click at [966, 498] on button "Next" at bounding box center [937, 497] width 60 height 34
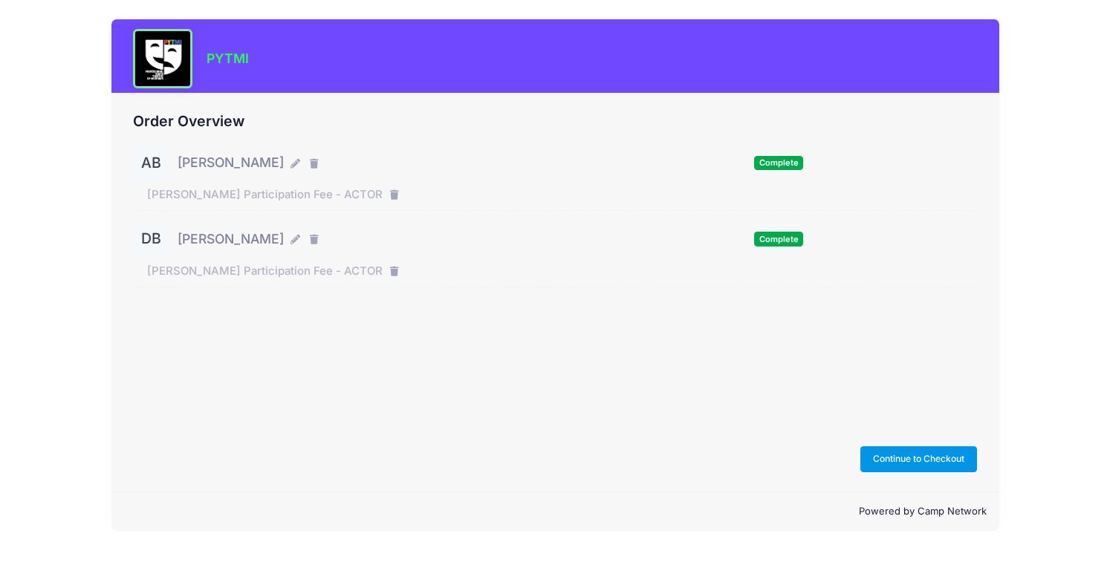
click at [957, 461] on button "Continue to Checkout" at bounding box center [918, 458] width 117 height 25
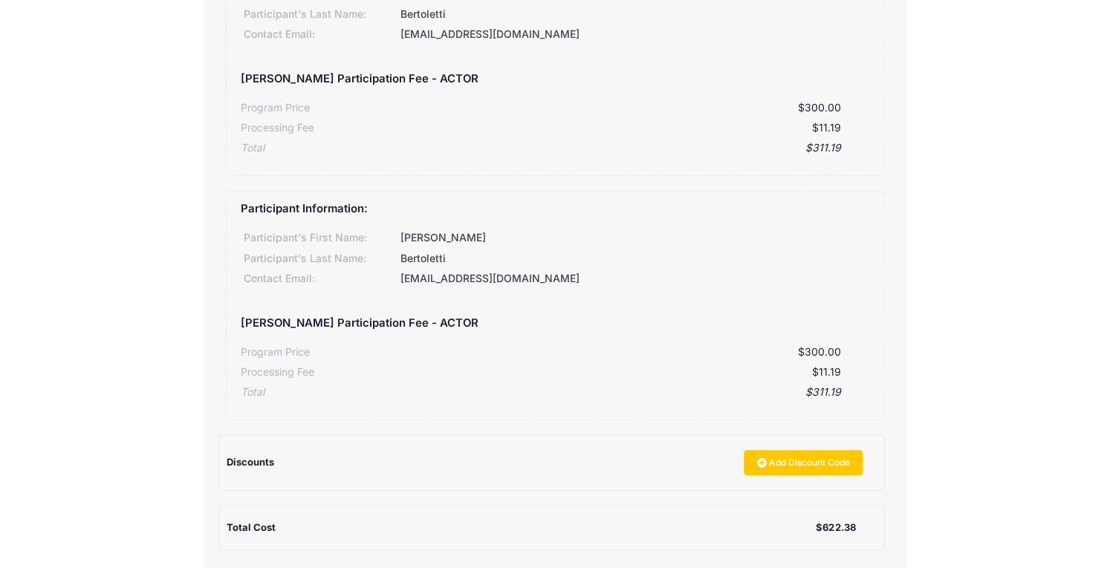
scroll to position [198, 0]
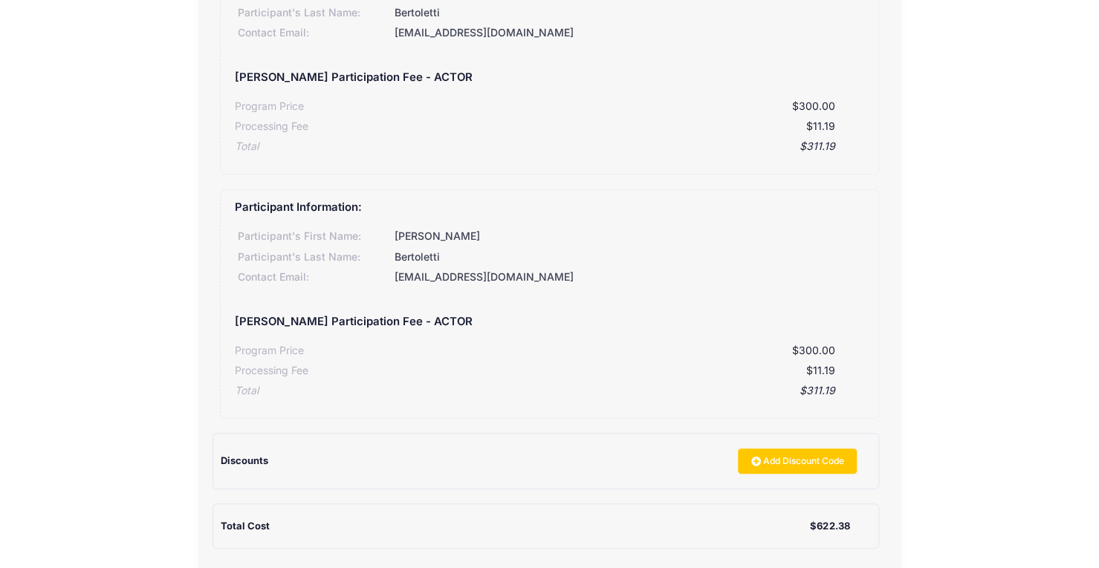
click at [817, 479] on div "Discounts Add Discount Code" at bounding box center [546, 461] width 651 height 54
click at [815, 476] on div "Discounts Add Discount Code" at bounding box center [546, 461] width 651 height 54
click at [808, 470] on link "Add Discount Code" at bounding box center [797, 461] width 119 height 25
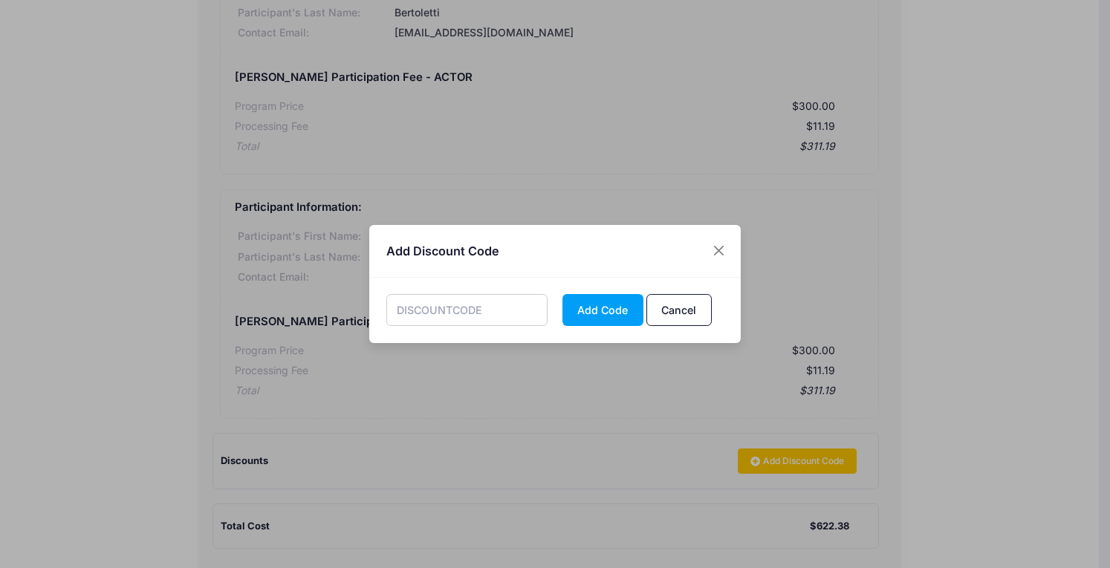
click at [452, 310] on input "text" at bounding box center [467, 310] width 162 height 32
click at [562, 294] on button "Add Code" at bounding box center [602, 310] width 81 height 32
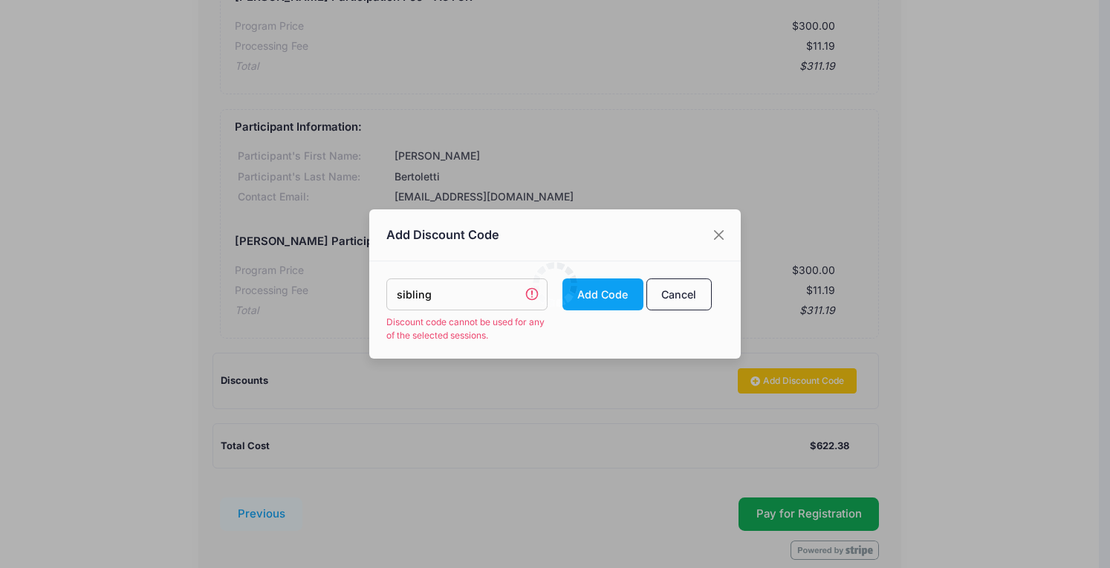
scroll to position [345, 0]
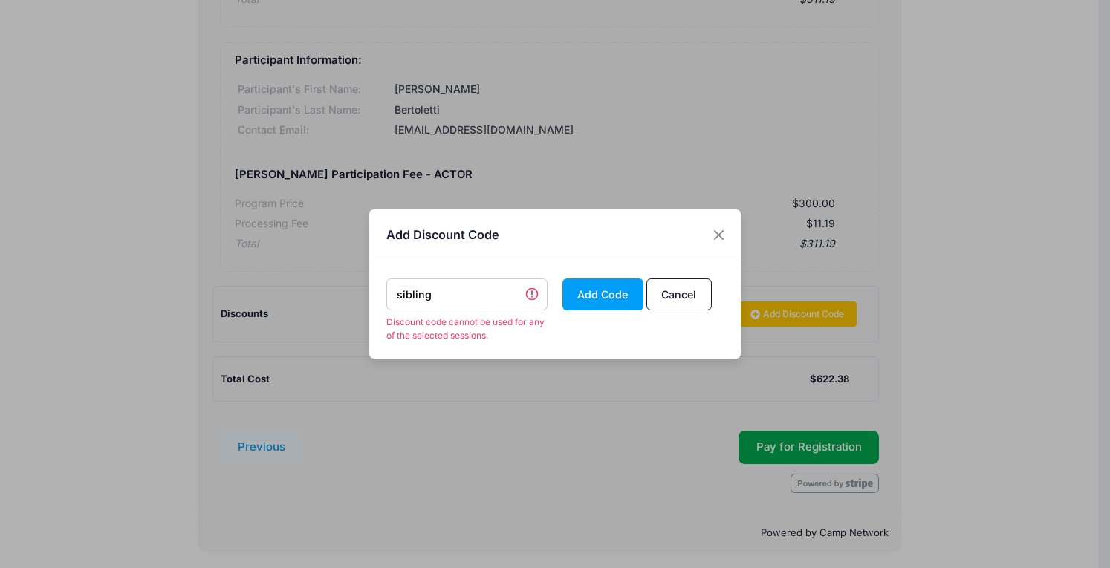
click at [452, 310] on input "sibling" at bounding box center [467, 295] width 162 height 32
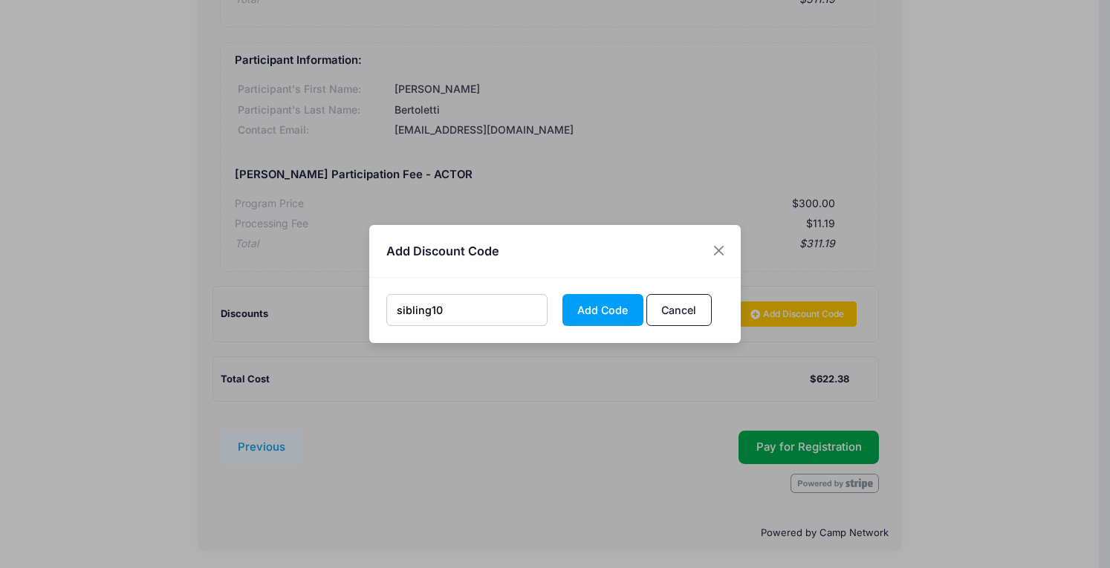
click at [562, 294] on button "Add Code" at bounding box center [602, 310] width 81 height 32
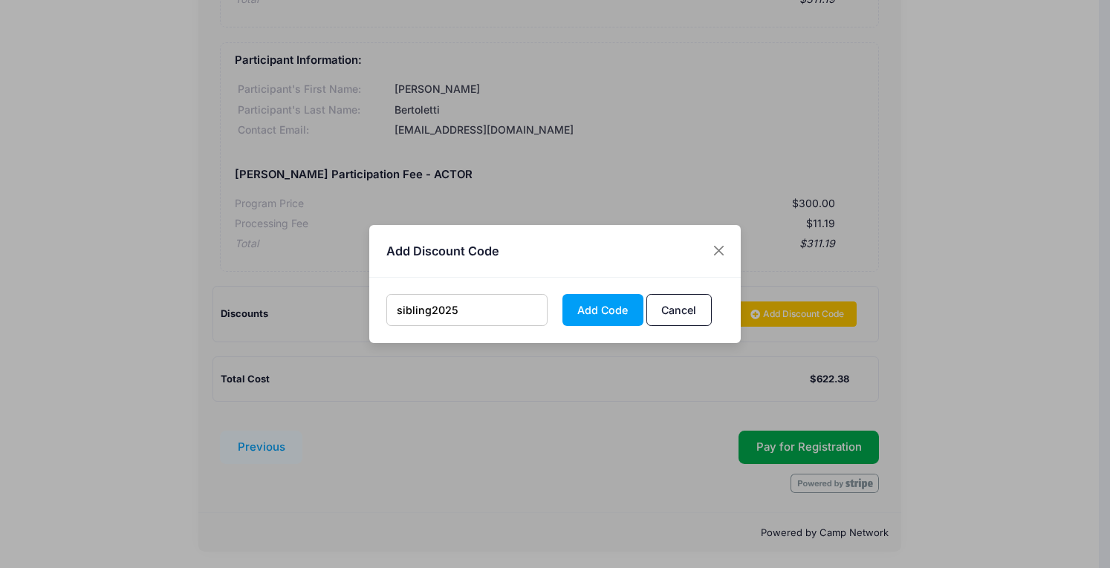
drag, startPoint x: 467, startPoint y: 302, endPoint x: 430, endPoint y: 310, distance: 37.2
click at [430, 310] on input "sibling2025" at bounding box center [467, 310] width 162 height 32
click at [562, 294] on button "Add Code" at bounding box center [602, 310] width 81 height 32
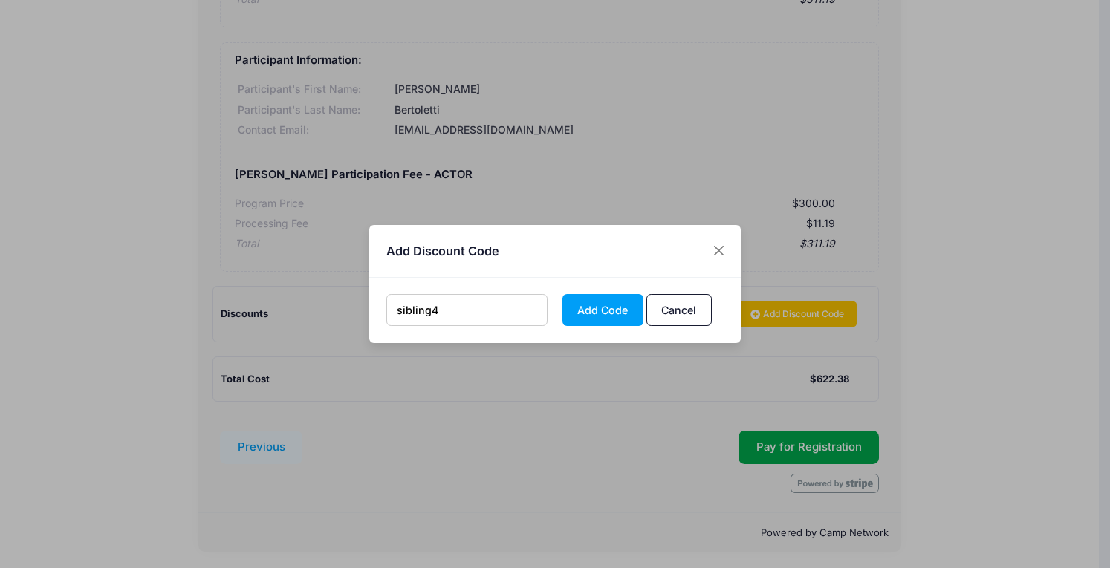
click at [562, 294] on button "Add Code" at bounding box center [602, 310] width 81 height 32
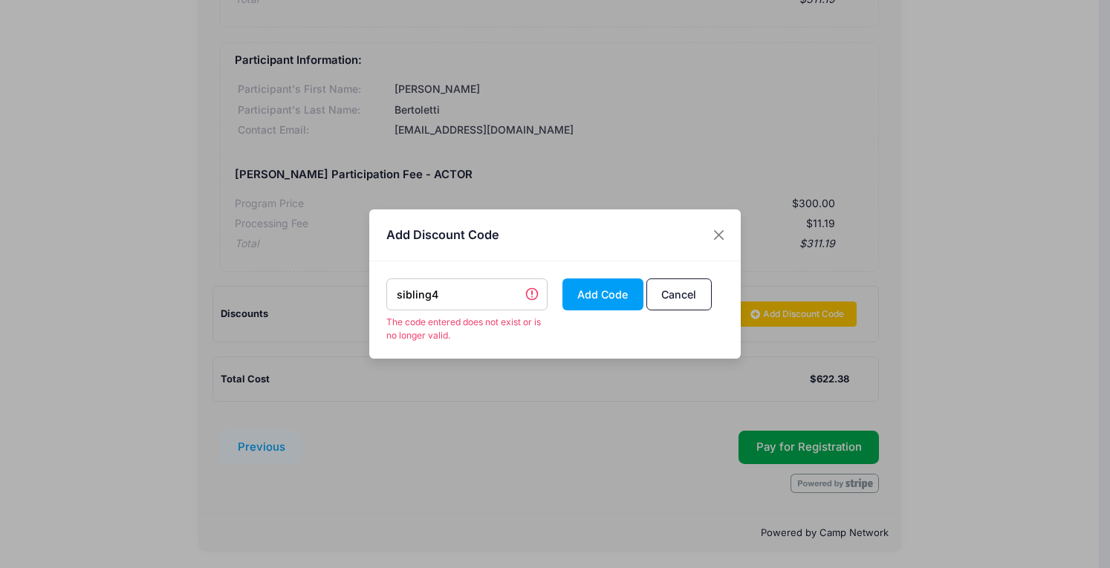
click at [562, 279] on button "Add Code" at bounding box center [602, 295] width 81 height 32
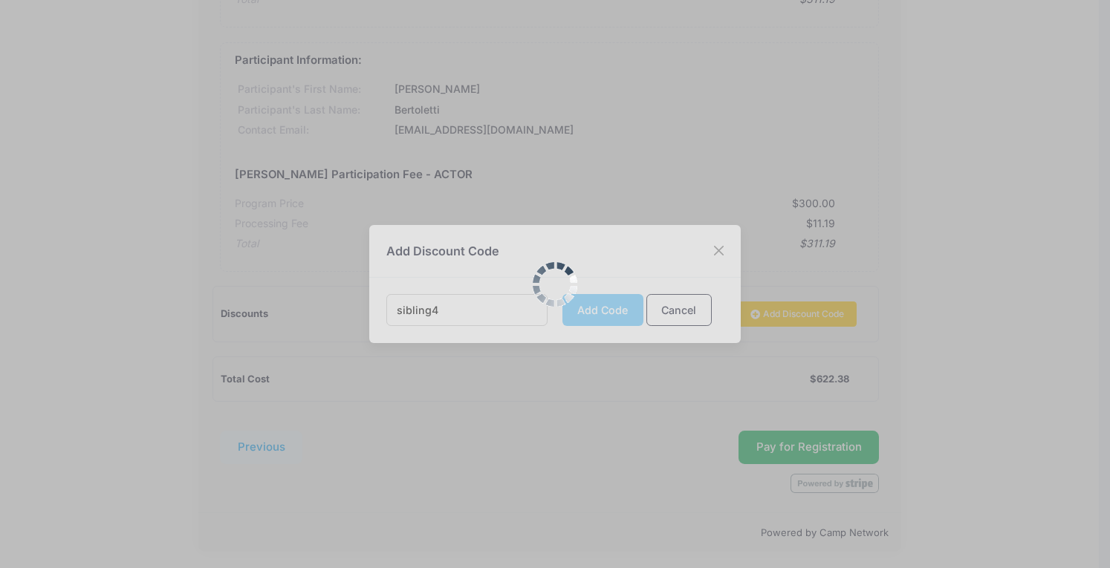
click at [562, 294] on button "Add Code" at bounding box center [602, 310] width 81 height 32
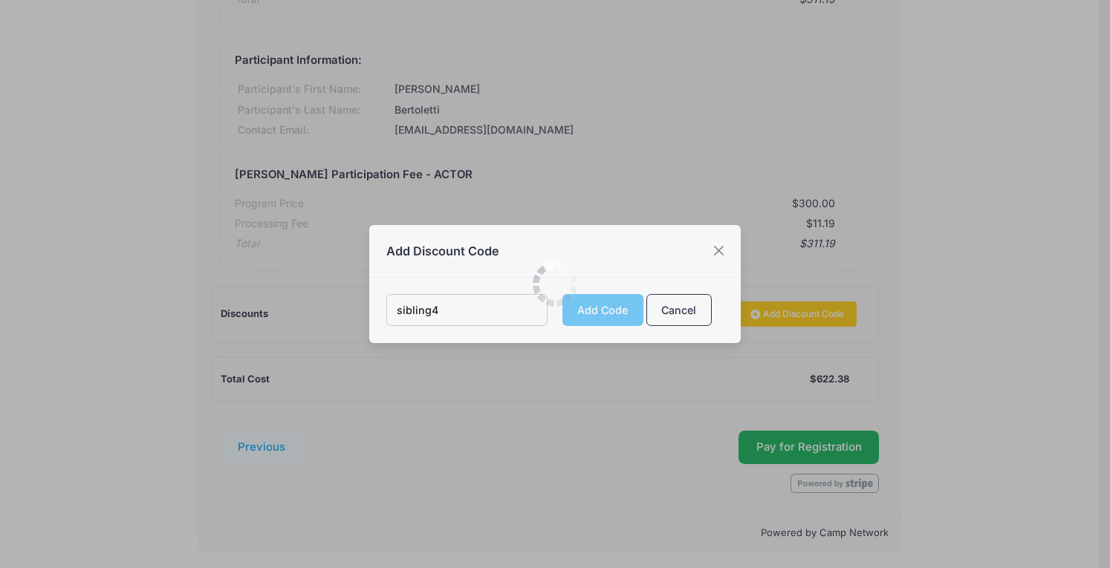
click at [562, 294] on button "Add Code" at bounding box center [602, 310] width 81 height 32
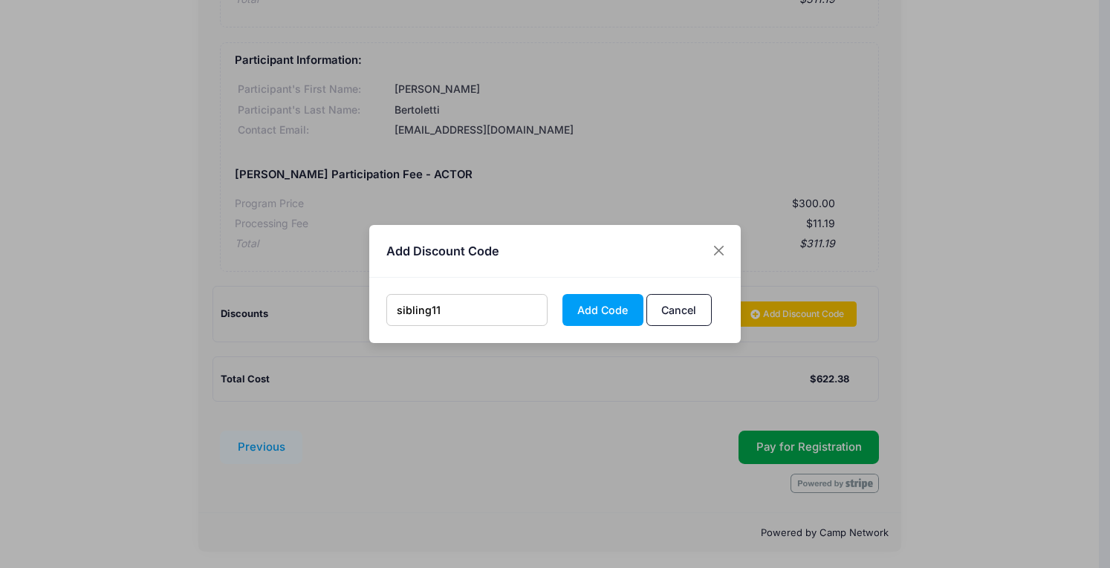
click at [562, 294] on button "Add Code" at bounding box center [602, 310] width 81 height 32
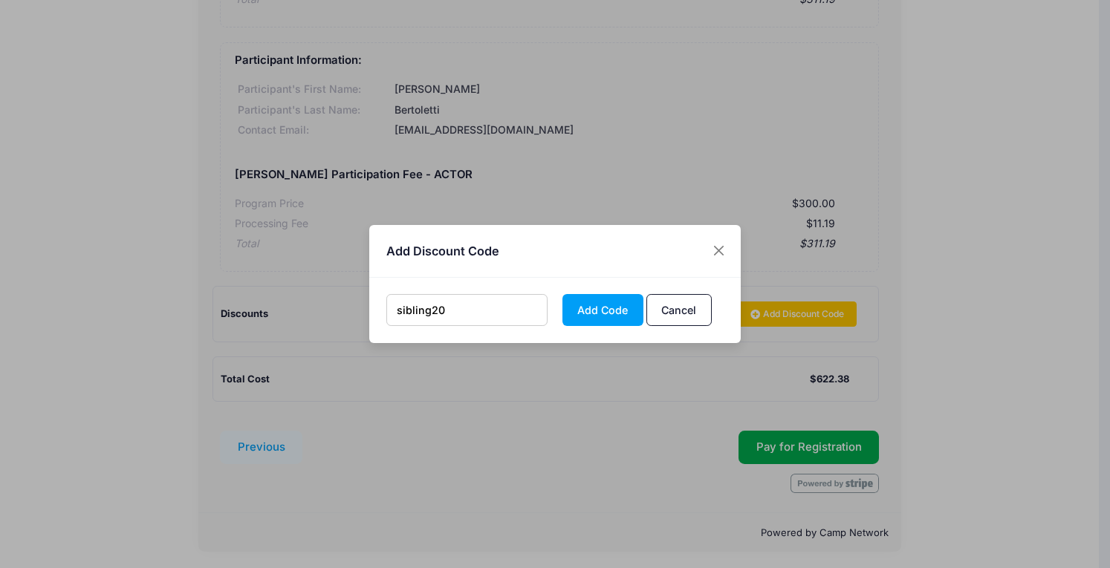
click at [562, 294] on button "Add Code" at bounding box center [602, 310] width 81 height 32
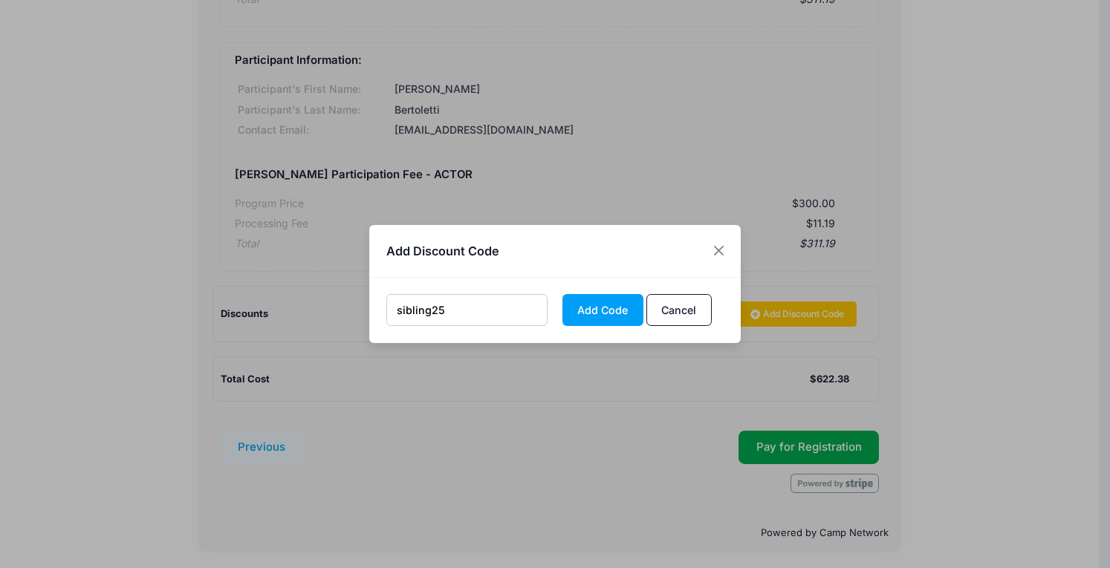
click at [562, 294] on button "Add Code" at bounding box center [602, 310] width 81 height 32
type input "sibling60"
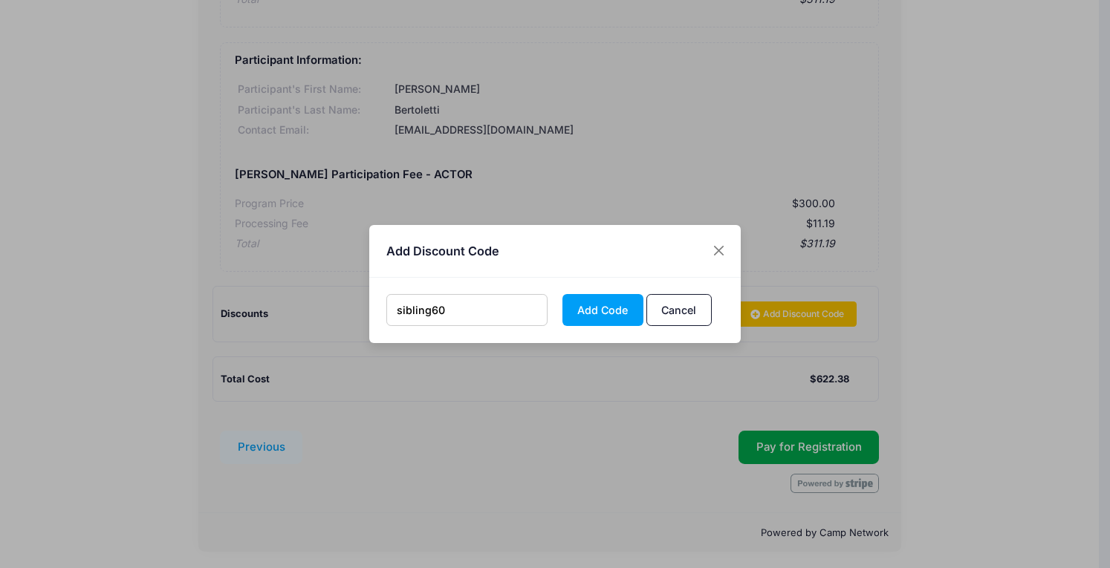
click at [562, 294] on button "Add Code" at bounding box center [602, 310] width 81 height 32
